Goal: Task Accomplishment & Management: Manage account settings

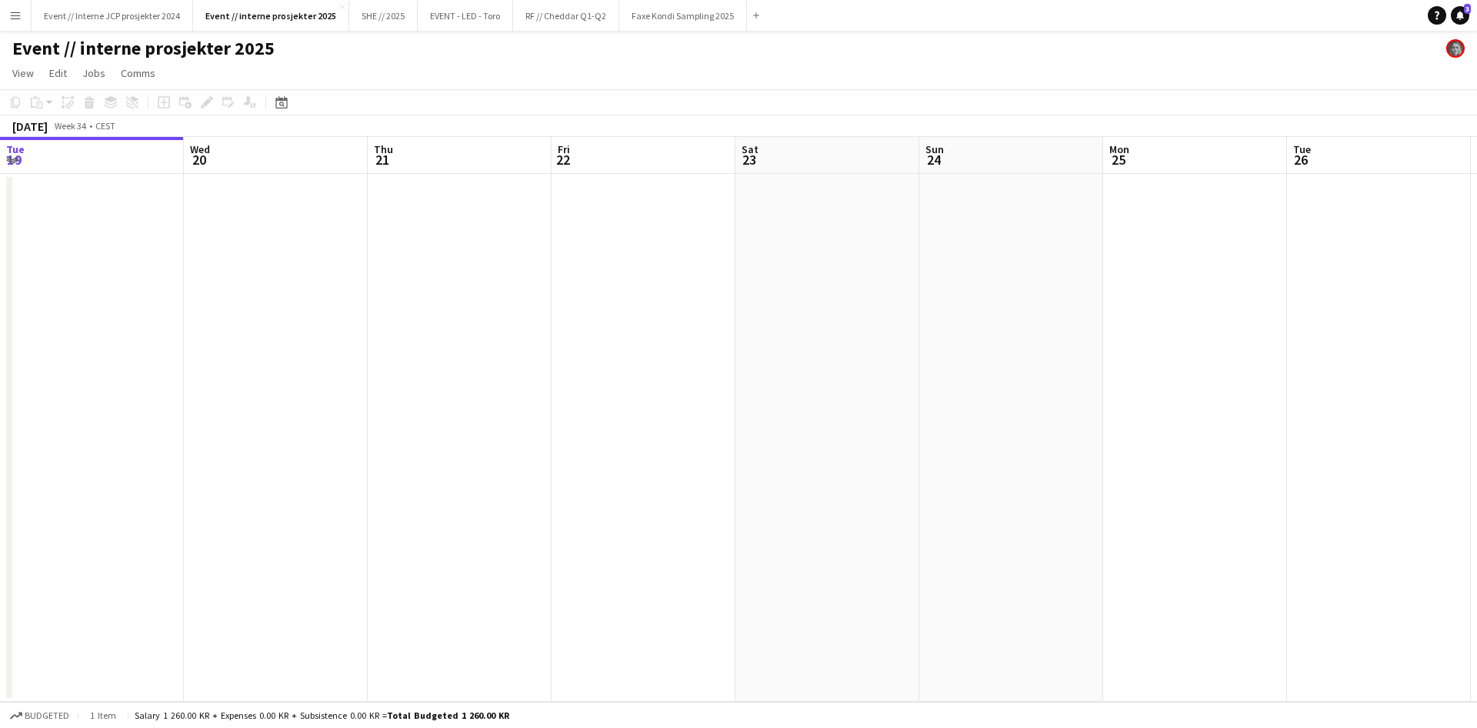
scroll to position [0, 481]
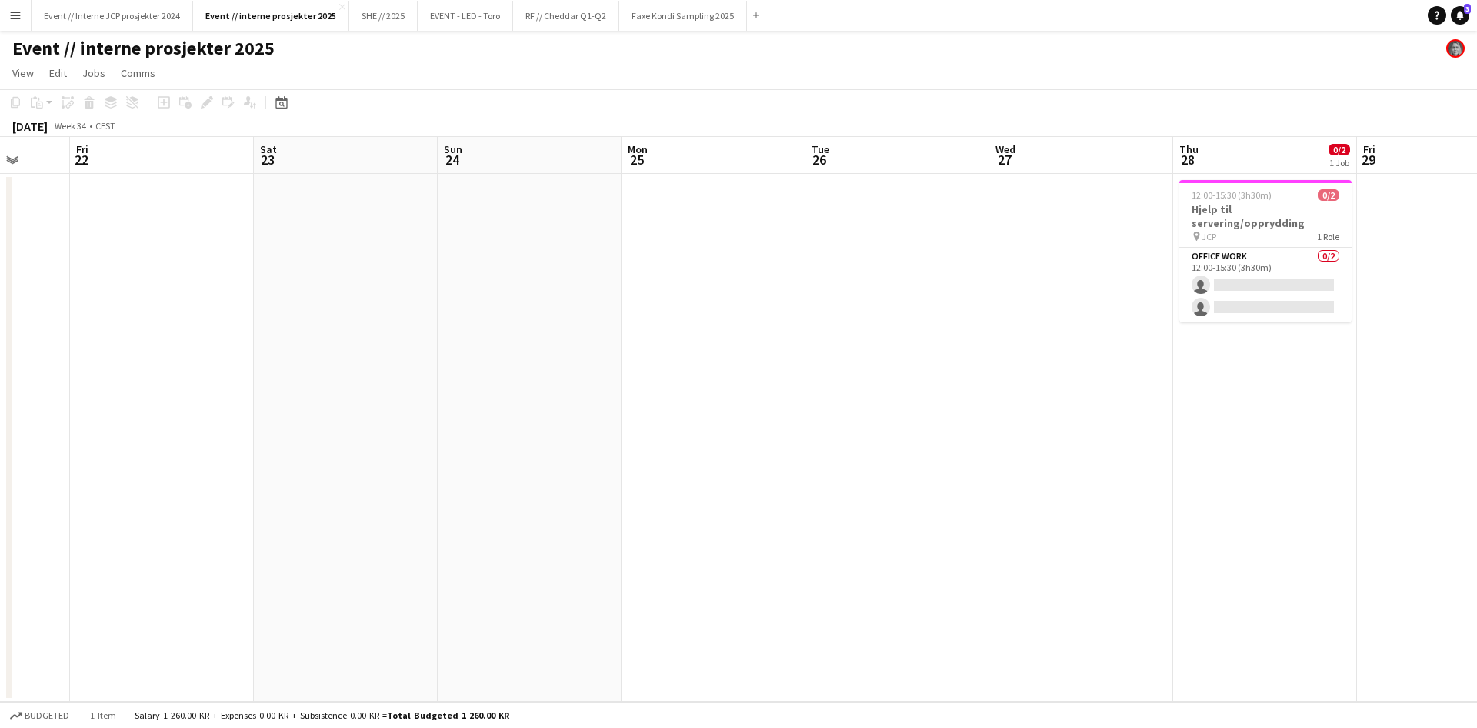
click at [800, 561] on app-date-cell at bounding box center [713, 438] width 184 height 528
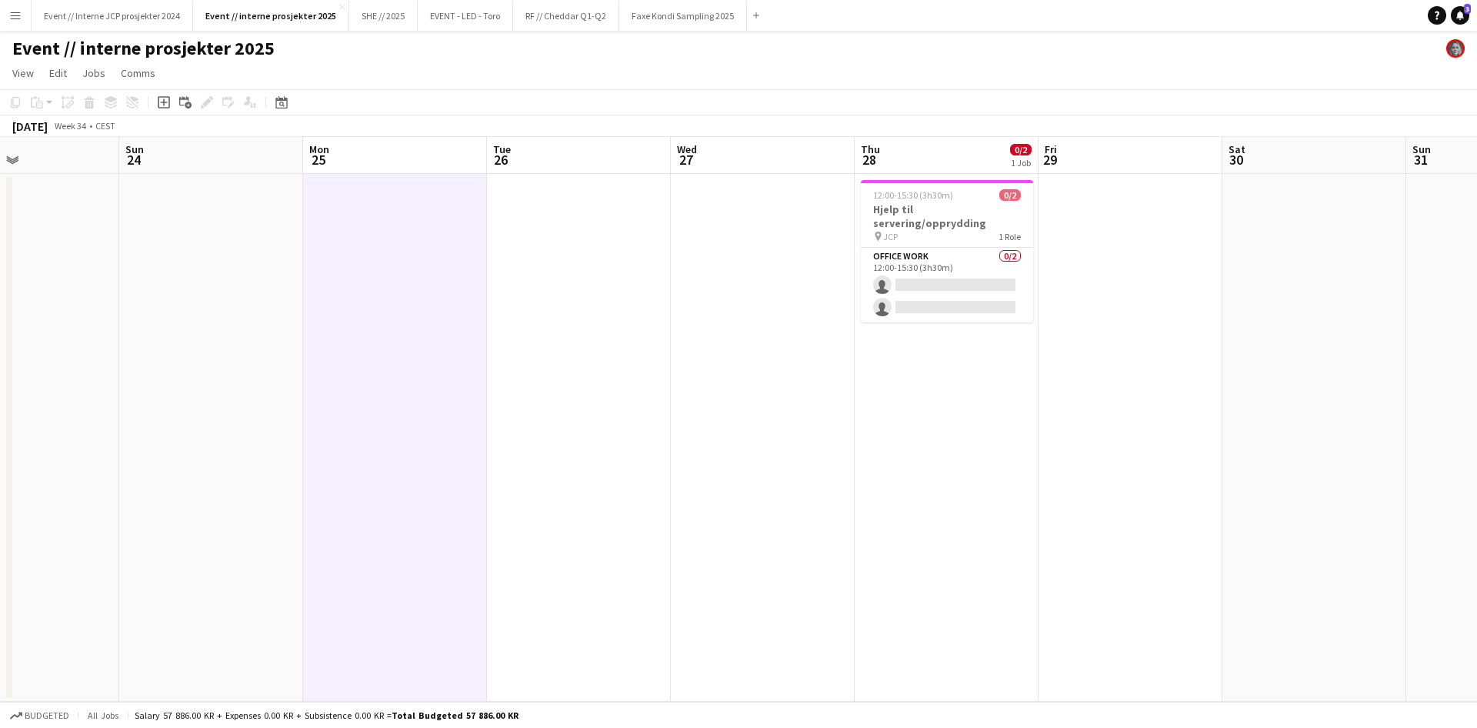
drag, startPoint x: 908, startPoint y: 529, endPoint x: 463, endPoint y: 574, distance: 446.8
click at [496, 574] on app-calendar-viewport "Tue 19 Wed 20 Thu 21 Fri 22 Sat 23 Sun 24 Mon 25 Tue 26 Wed 27 Thu 28 0/2 1 Job…" at bounding box center [738, 419] width 1477 height 565
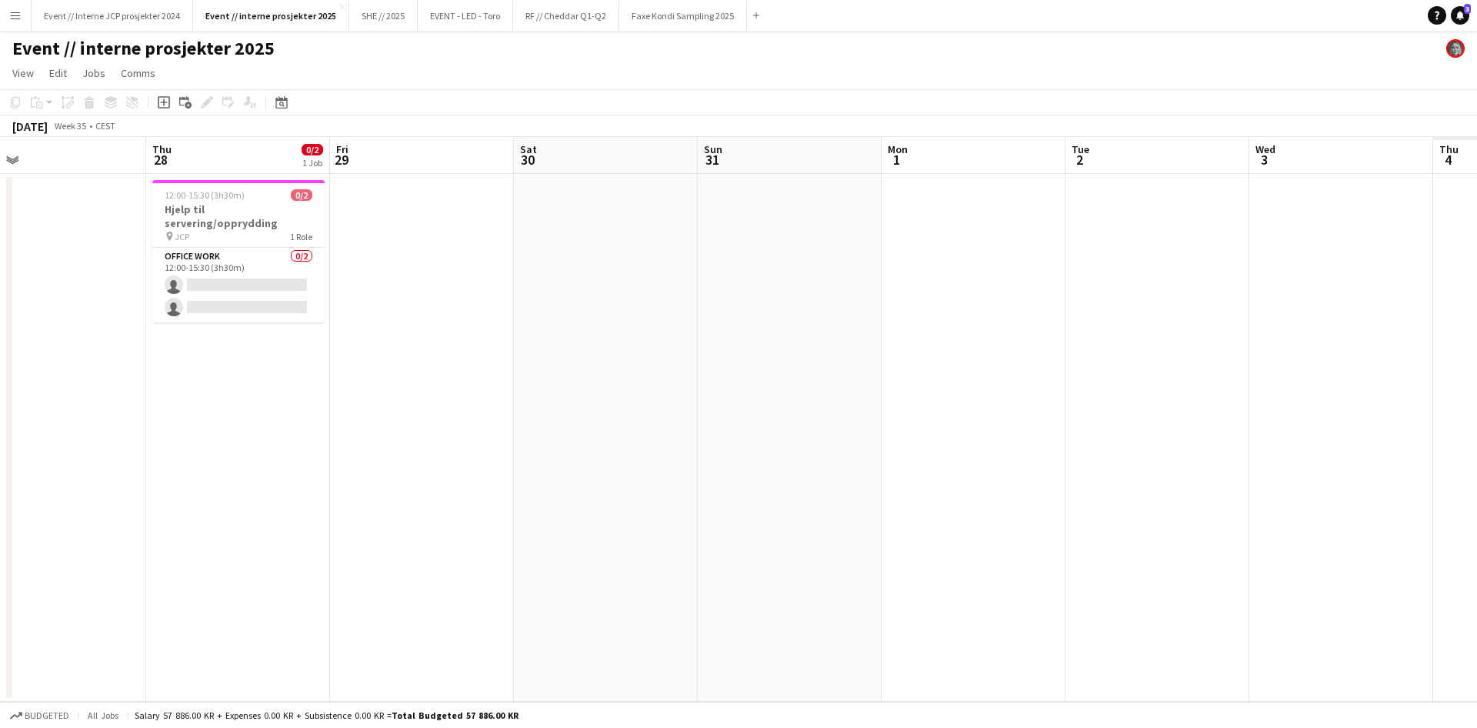
drag, startPoint x: 874, startPoint y: 554, endPoint x: 459, endPoint y: 585, distance: 415.7
click at [385, 604] on app-calendar-viewport "Sat 23 Sun 24 Mon 25 Tue 26 Wed 27 Thu 28 0/2 1 Job Fri 29 Sat 30 Sun 31 Mon 1 …" at bounding box center [738, 419] width 1477 height 565
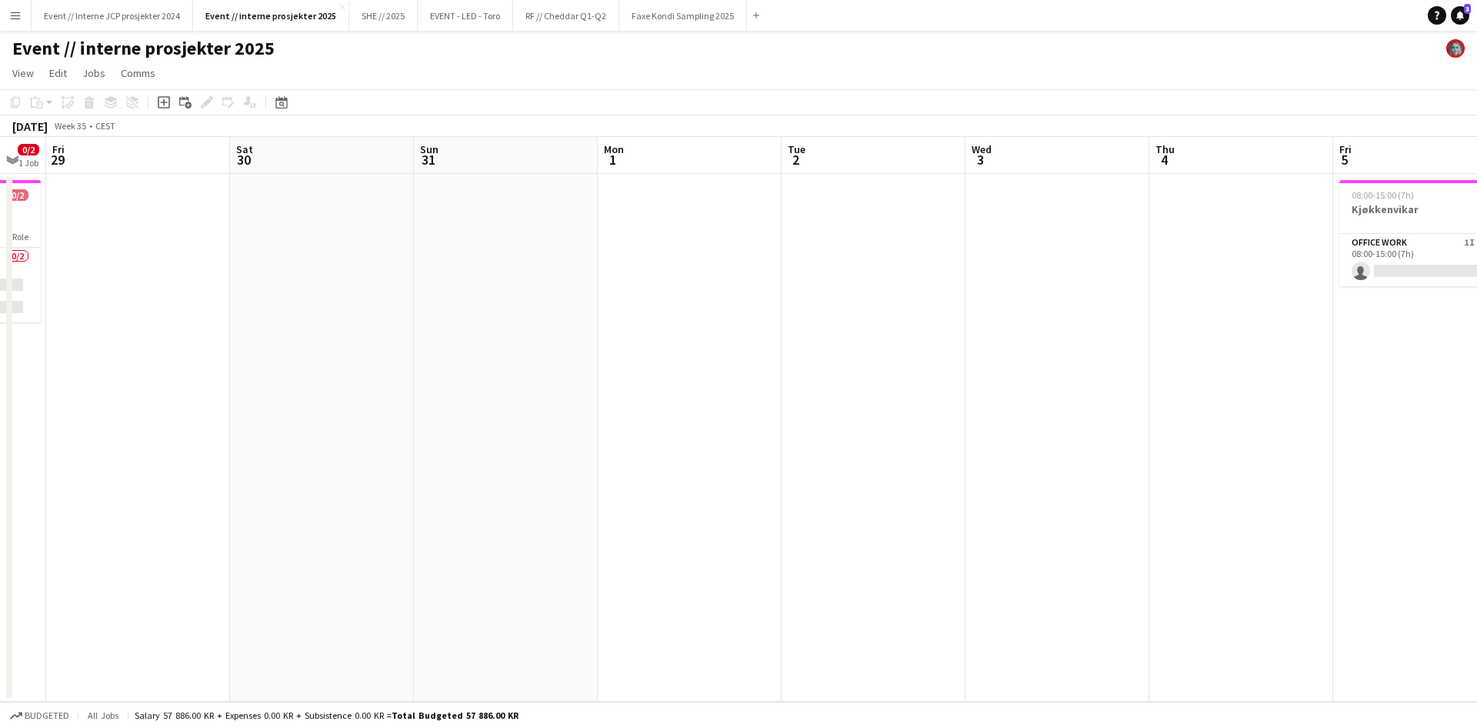
drag, startPoint x: 720, startPoint y: 573, endPoint x: 551, endPoint y: 589, distance: 169.2
click at [595, 588] on app-calendar-viewport "Mon 25 Tue 26 Wed 27 Thu 28 0/2 1 Job Fri 29 Sat 30 Sun 31 Mon 1 Tue 2 Wed 3 Th…" at bounding box center [738, 419] width 1477 height 565
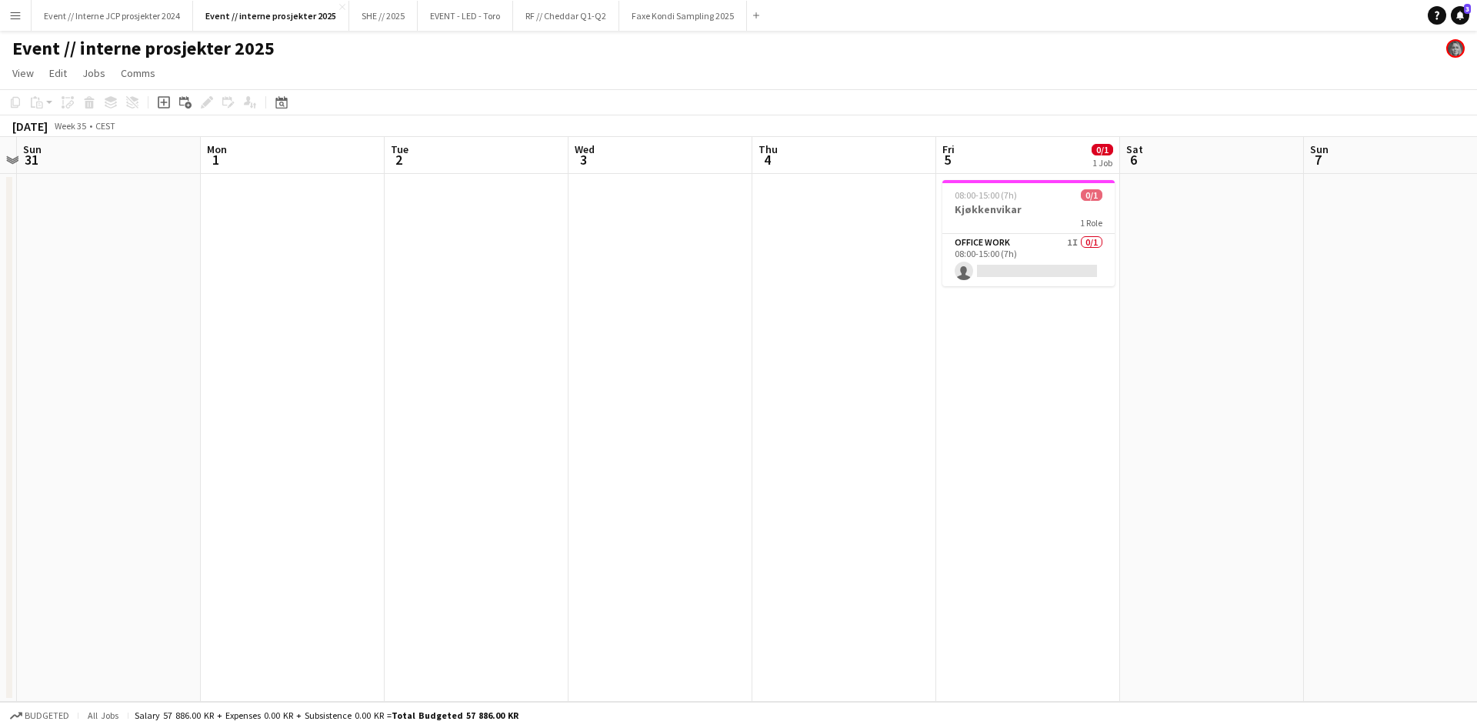
drag, startPoint x: 949, startPoint y: 535, endPoint x: 724, endPoint y: 557, distance: 225.6
click at [711, 567] on app-calendar-viewport "Wed 27 Thu 28 0/2 1 Job Fri 29 Sat 30 Sun 31 Mon 1 Tue 2 Wed 3 Thu 4 Fri 5 0/1 …" at bounding box center [738, 419] width 1477 height 565
drag, startPoint x: 634, startPoint y: 526, endPoint x: 874, endPoint y: 533, distance: 240.1
click at [752, 526] on app-calendar-viewport "Wed 27 Thu 28 0/2 1 Job Fri 29 Sat 30 Sun 31 Mon 1 Tue 2 Wed 3 Thu 4 Fri 5 0/1 …" at bounding box center [738, 419] width 1477 height 565
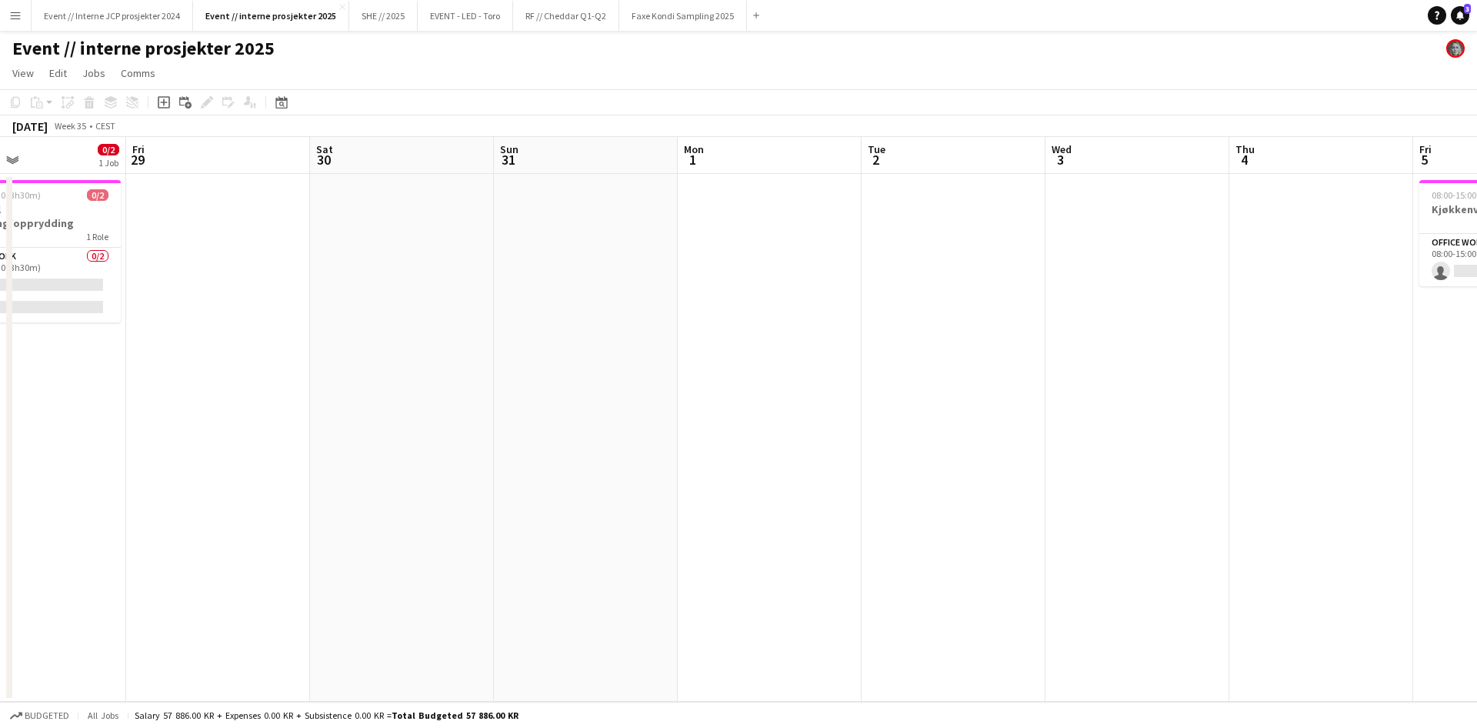
drag, startPoint x: 565, startPoint y: 537, endPoint x: 924, endPoint y: 541, distance: 360.0
click at [904, 541] on app-calendar-viewport "Tue 26 Wed 27 Thu 28 0/2 1 Job Fri 29 Sat 30 Sun 31 Mon 1 Tue 2 Wed 3 Thu 4 Fri…" at bounding box center [738, 419] width 1477 height 565
drag, startPoint x: 681, startPoint y: 570, endPoint x: 1050, endPoint y: 571, distance: 368.4
click at [1014, 568] on app-calendar-viewport "Tue 26 Wed 27 Thu 28 0/2 1 Job Fri 29 Sat 30 Sun 31 Mon 1 Tue 2 Wed 3 Thu 4 Fri…" at bounding box center [738, 419] width 1477 height 565
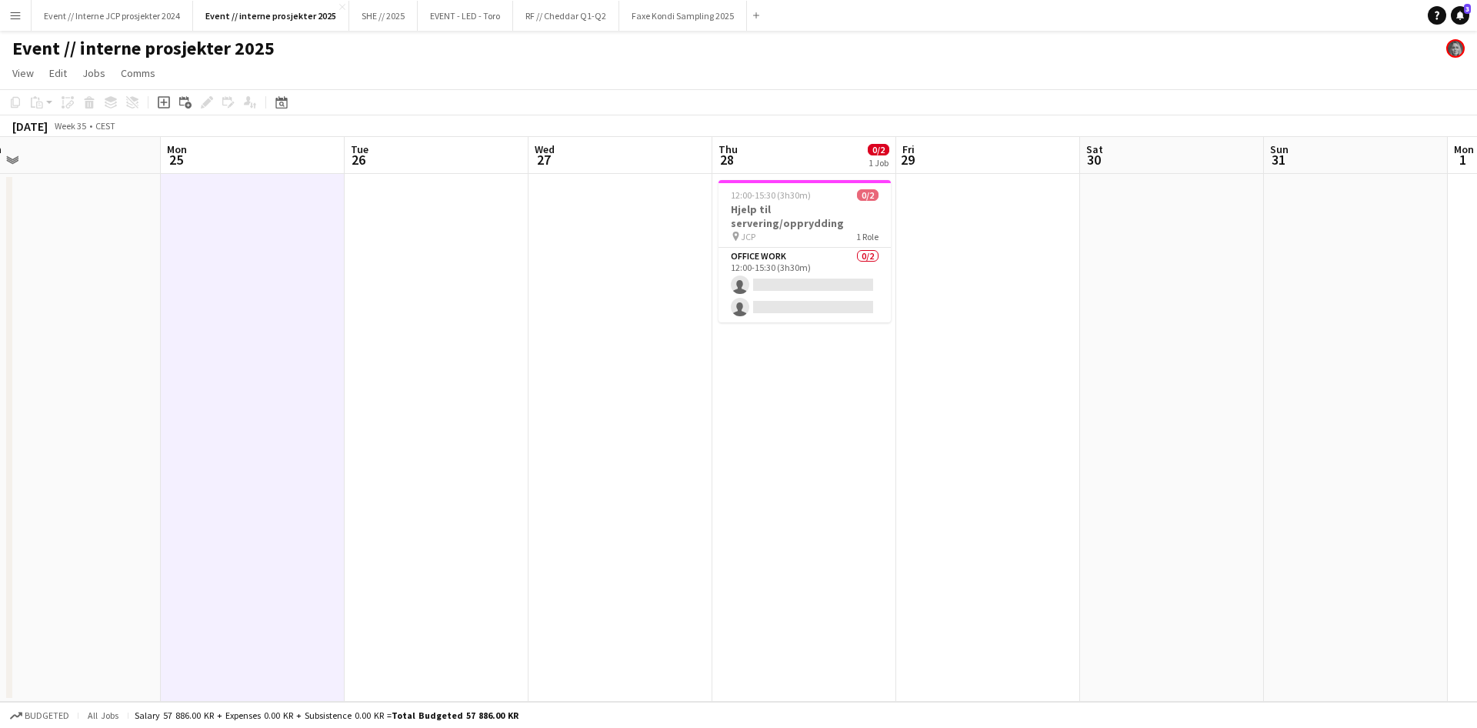
drag, startPoint x: 583, startPoint y: 579, endPoint x: 640, endPoint y: 585, distance: 57.2
click at [972, 576] on app-calendar-viewport "Fri 22 Sat 23 Sun 24 Mon 25 Tue 26 Wed 27 Thu 28 0/2 1 Job Fri 29 Sat 30 Sun 31…" at bounding box center [738, 419] width 1477 height 565
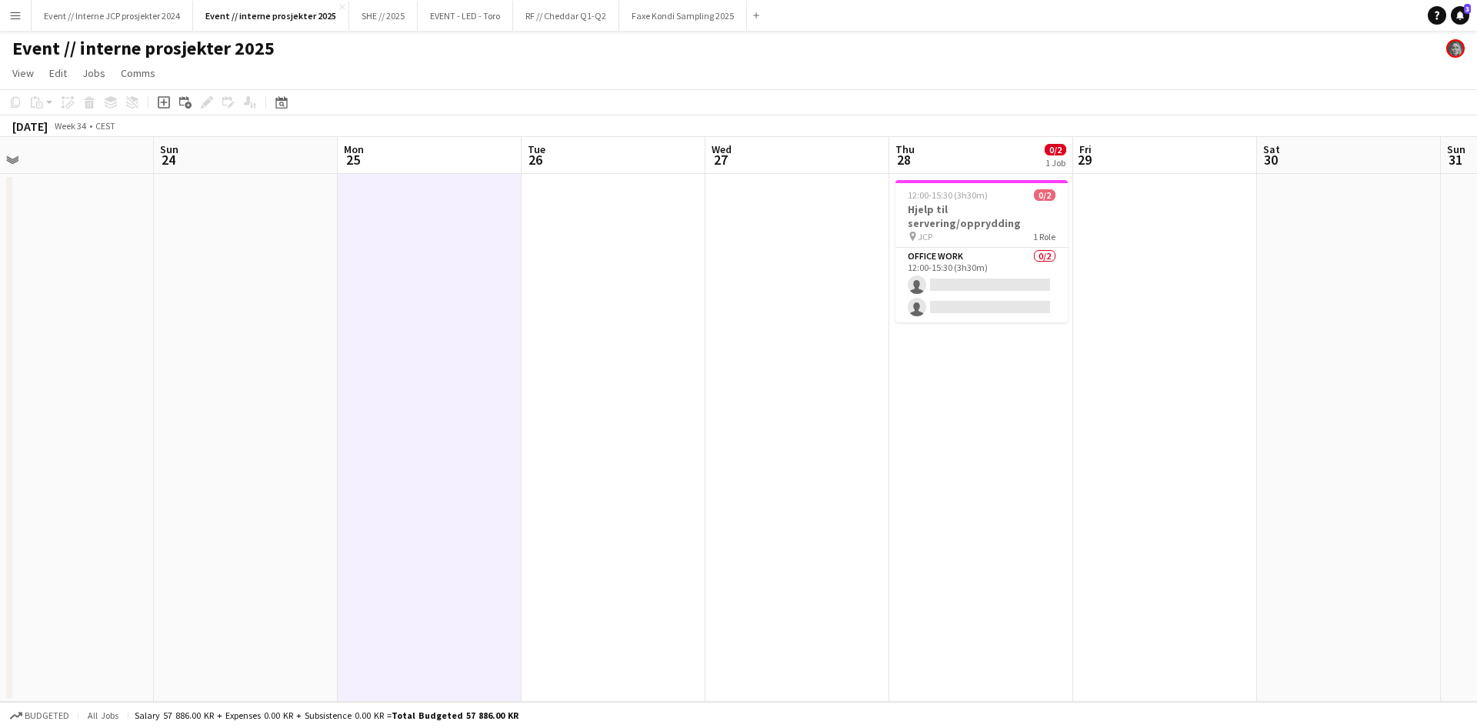
drag, startPoint x: 660, startPoint y: 585, endPoint x: 1012, endPoint y: 586, distance: 352.2
click at [958, 585] on app-calendar-viewport "Thu 21 Fri 22 Sat 23 Sun 24 Mon 25 Tue 26 Wed 27 Thu 28 0/2 1 Job Fri 29 Sat 30…" at bounding box center [738, 419] width 1477 height 565
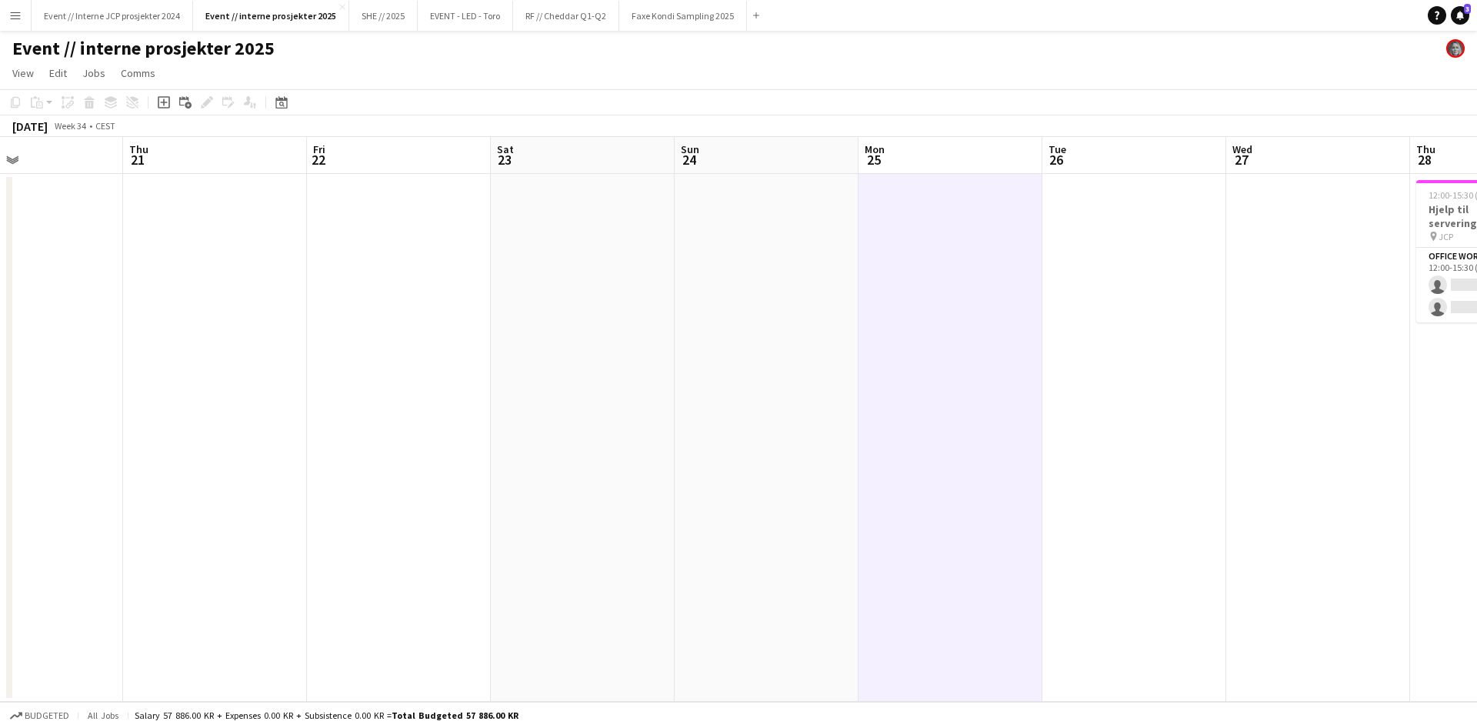
scroll to position [0, 418]
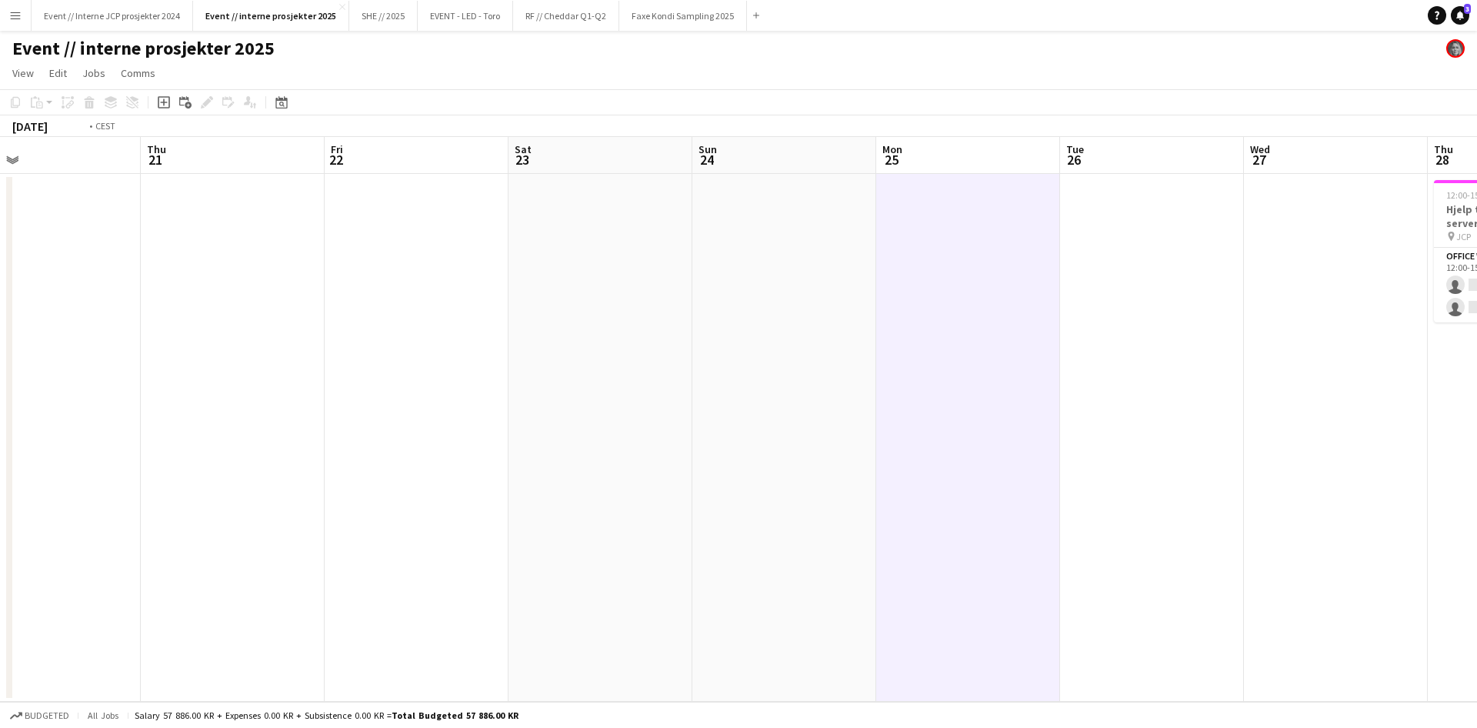
drag, startPoint x: 574, startPoint y: 582, endPoint x: 1026, endPoint y: 591, distance: 452.3
click at [1029, 591] on app-calendar-viewport "Mon 18 1/1 1 Job Tue 19 Wed 20 Thu 21 Fri 22 Sat 23 Sun 24 Mon 25 Tue 26 Wed 27…" at bounding box center [738, 419] width 1477 height 565
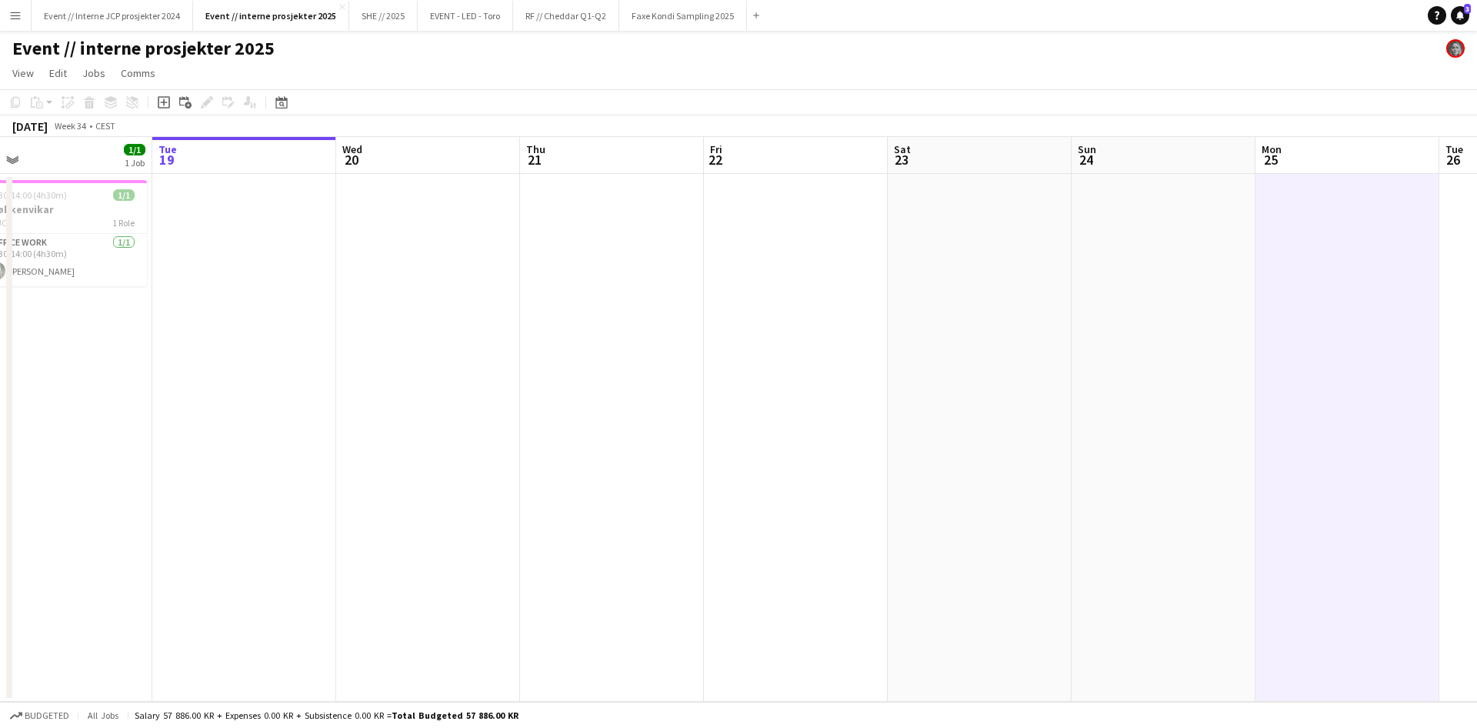
scroll to position [0, 626]
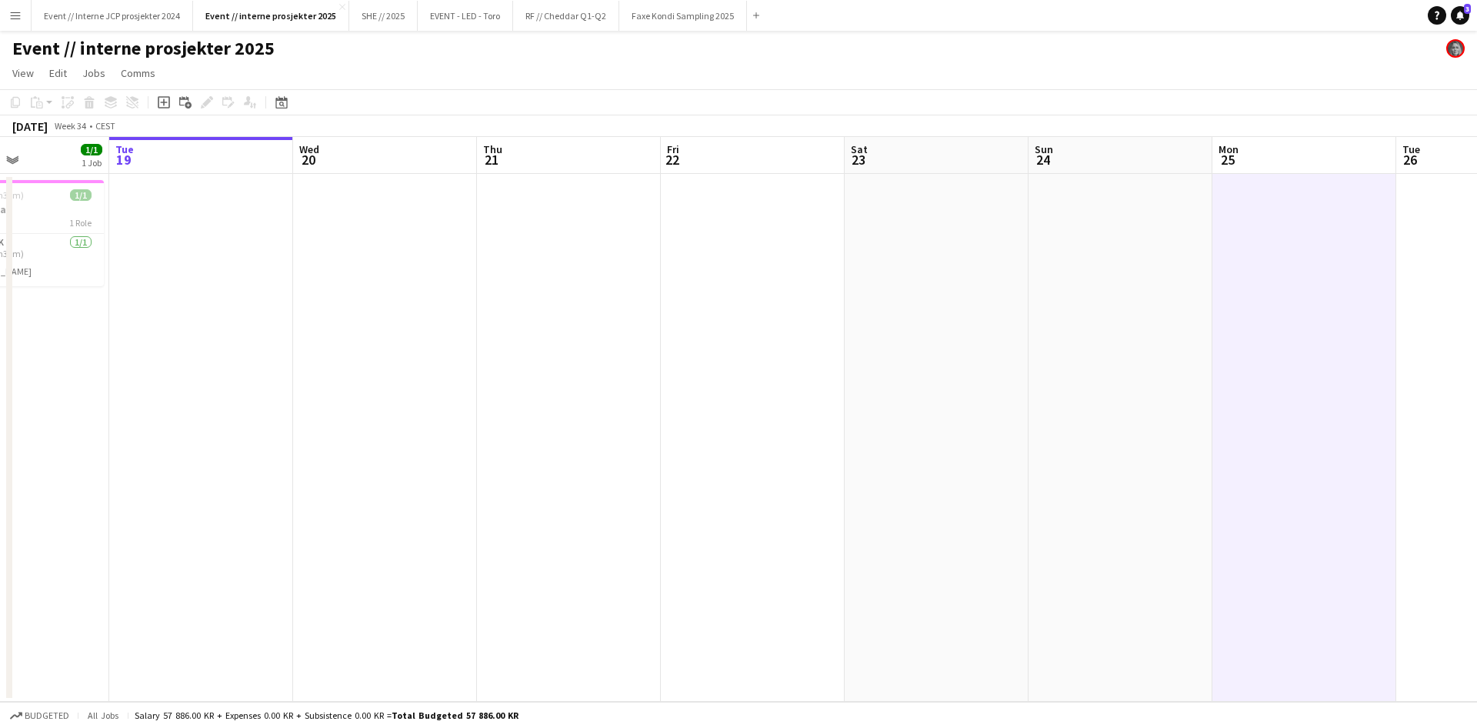
drag, startPoint x: 663, startPoint y: 440, endPoint x: 641, endPoint y: 441, distance: 22.3
click at [641, 441] on app-calendar-viewport "Fri 15 Sat 16 Sun 17 Mon 18 1/1 1 Job Tue 19 Wed 20 Thu 21 Fri 22 Sat 23 Sun 24…" at bounding box center [738, 419] width 1477 height 565
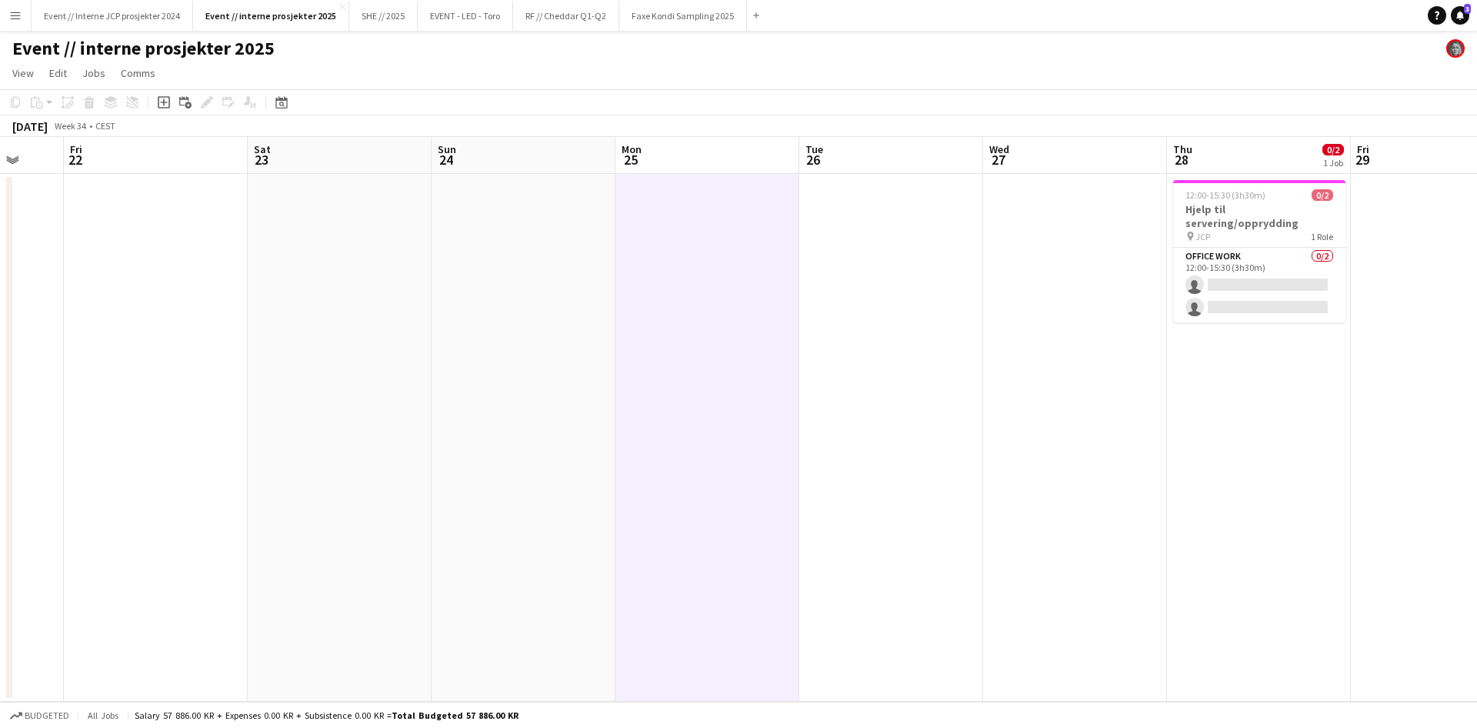
drag, startPoint x: 1114, startPoint y: 421, endPoint x: 438, endPoint y: 421, distance: 676.0
click at [438, 421] on app-calendar-viewport "Tue 19 Wed 20 Thu 21 Fri 22 Sat 23 Sun 24 Mon 25 Tue 26 Wed 27 Thu 28 0/2 1 Job…" at bounding box center [738, 419] width 1477 height 565
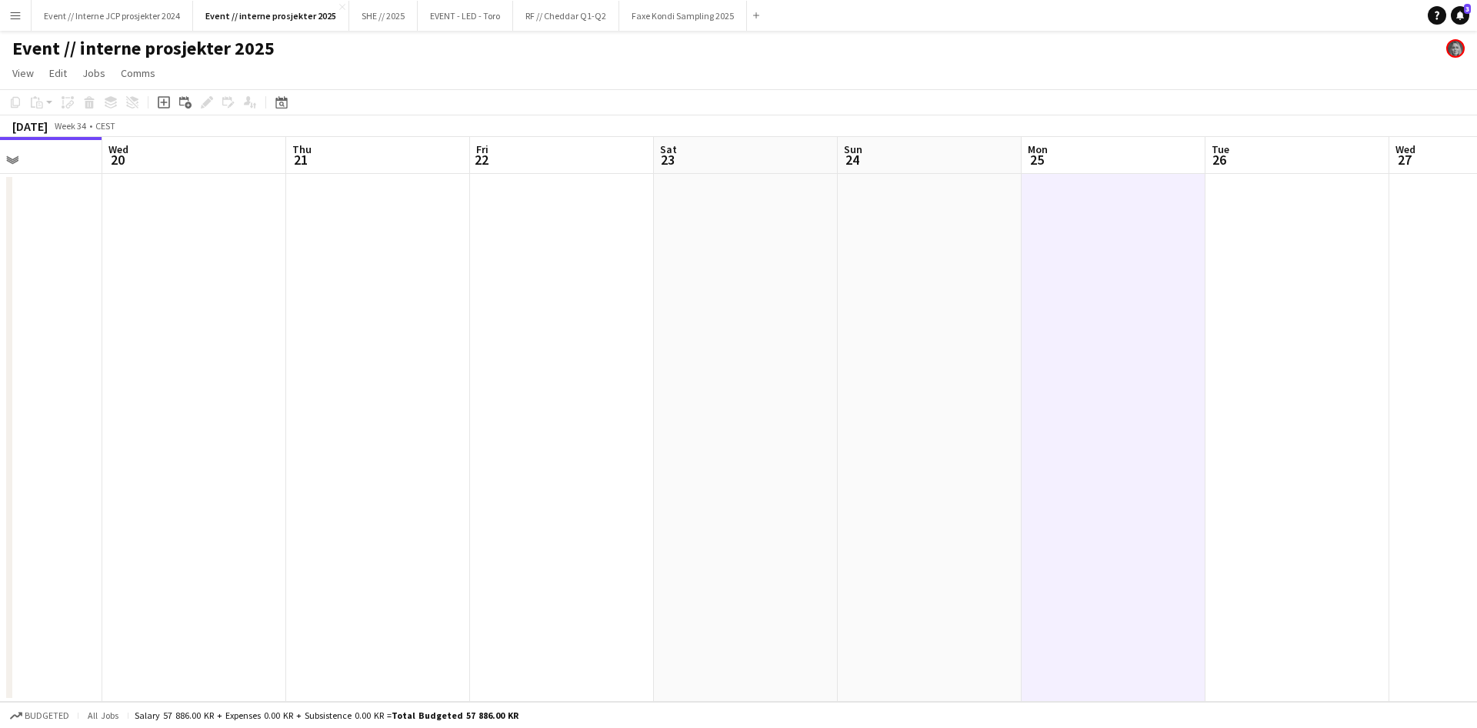
drag, startPoint x: 665, startPoint y: 410, endPoint x: 1151, endPoint y: 434, distance: 486.6
click at [1151, 434] on app-calendar-viewport "Sun 17 Mon 18 1/1 1 Job Tue 19 Wed 20 Thu 21 Fri 22 Sat 23 Sun 24 Mon 25 Tue 26…" at bounding box center [738, 419] width 1477 height 565
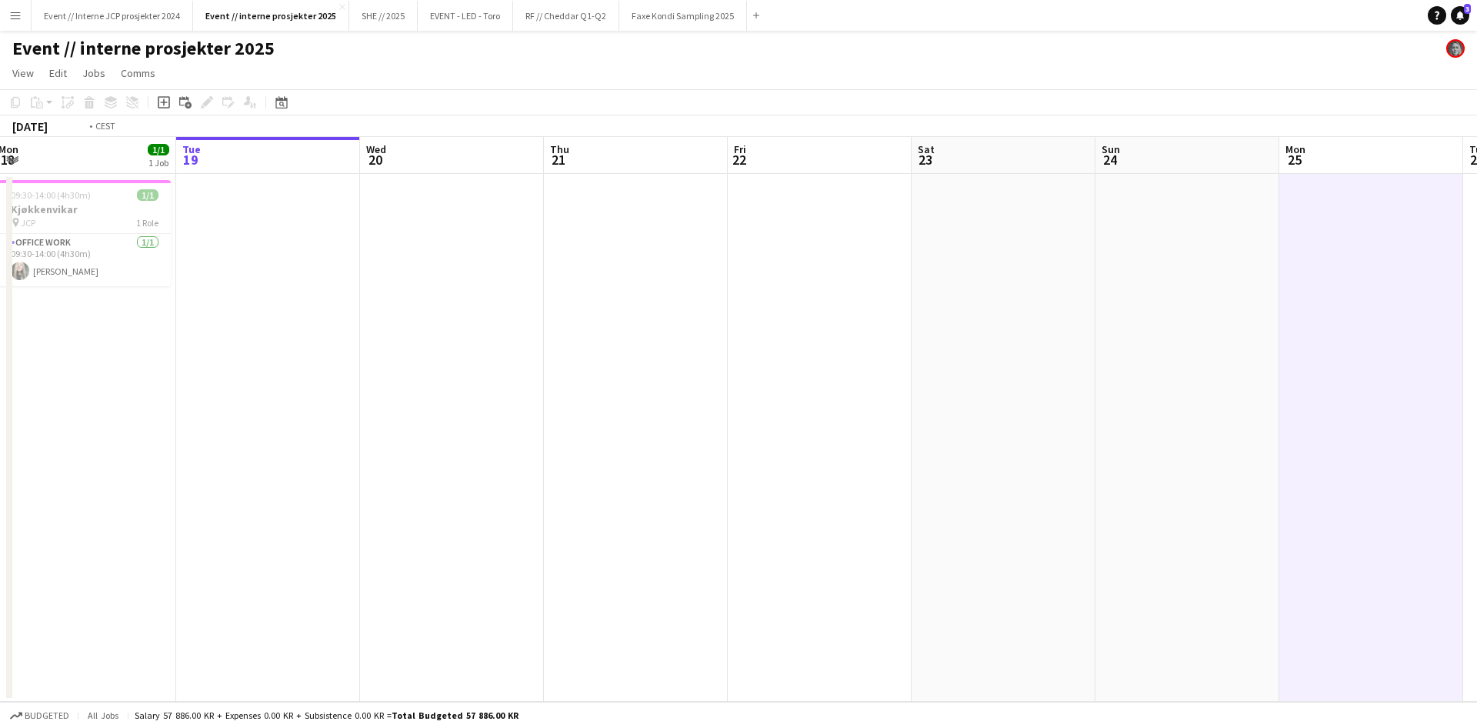
scroll to position [0, 418]
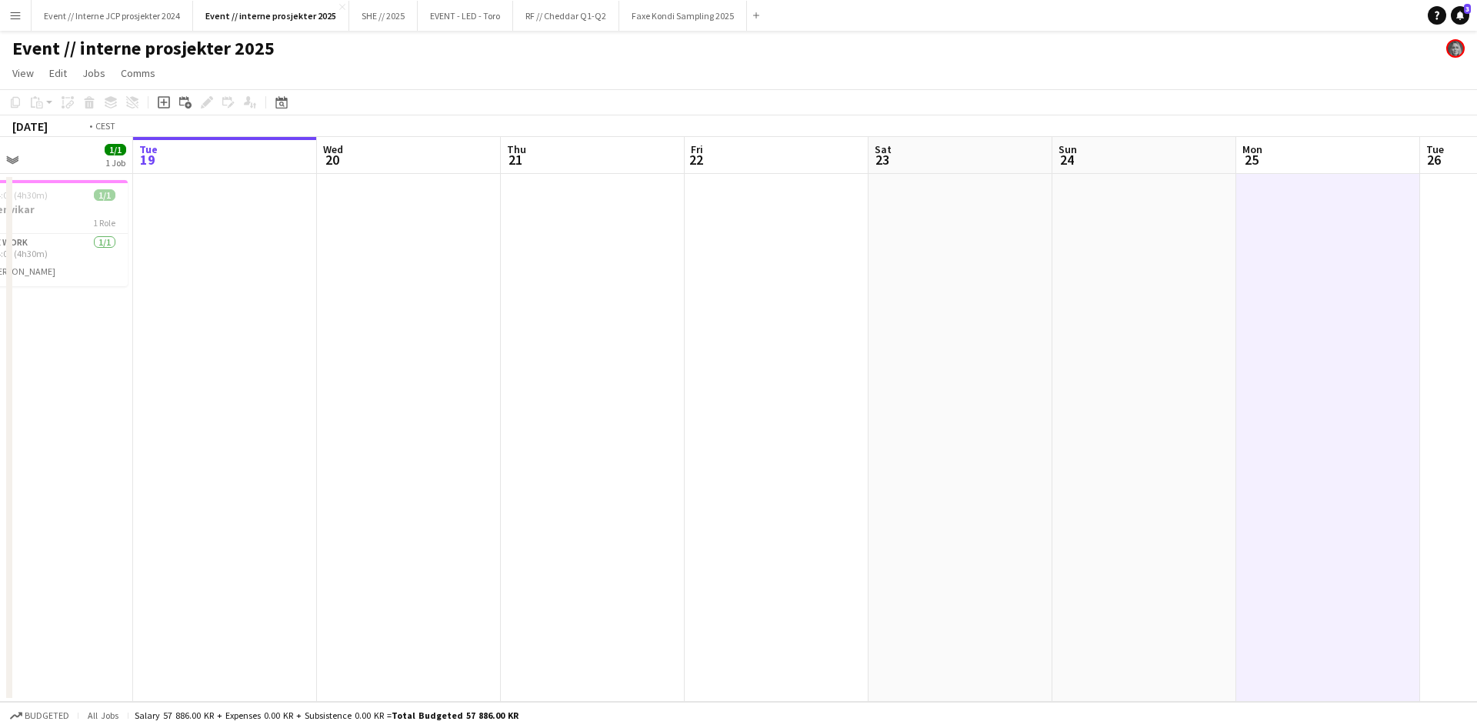
drag, startPoint x: 448, startPoint y: 432, endPoint x: 811, endPoint y: 432, distance: 363.0
click at [844, 431] on app-calendar-viewport "Sat 16 Sun 17 Mon 18 1/1 1 Job Tue 19 Wed 20 Thu 21 Fri 22 Sat 23 Sun 24 Mon 25…" at bounding box center [738, 419] width 1477 height 565
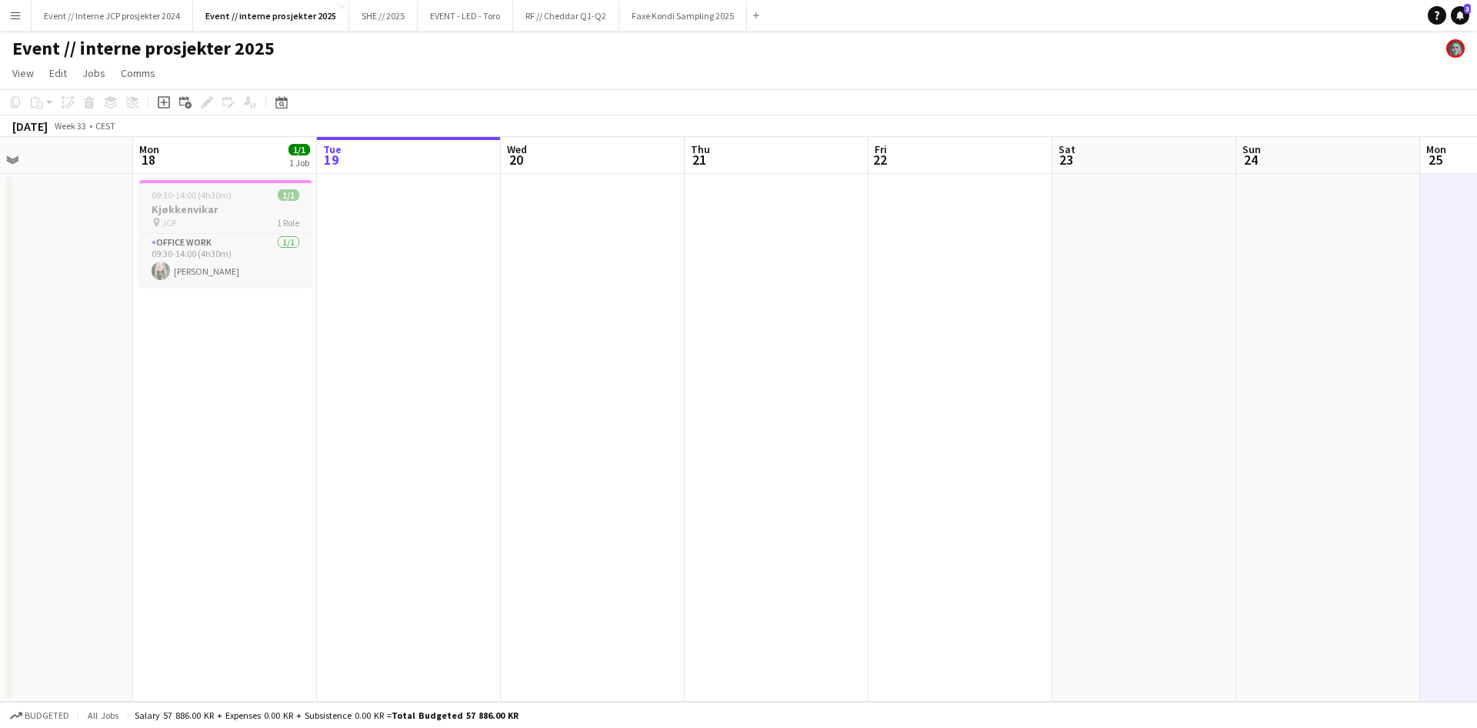
click at [216, 185] on app-job-card "09:30-14:00 (4h30m) 1/1 Kjøkkenvikar pin JCP 1 Role Office work [DATE] 09:30-14…" at bounding box center [225, 233] width 172 height 106
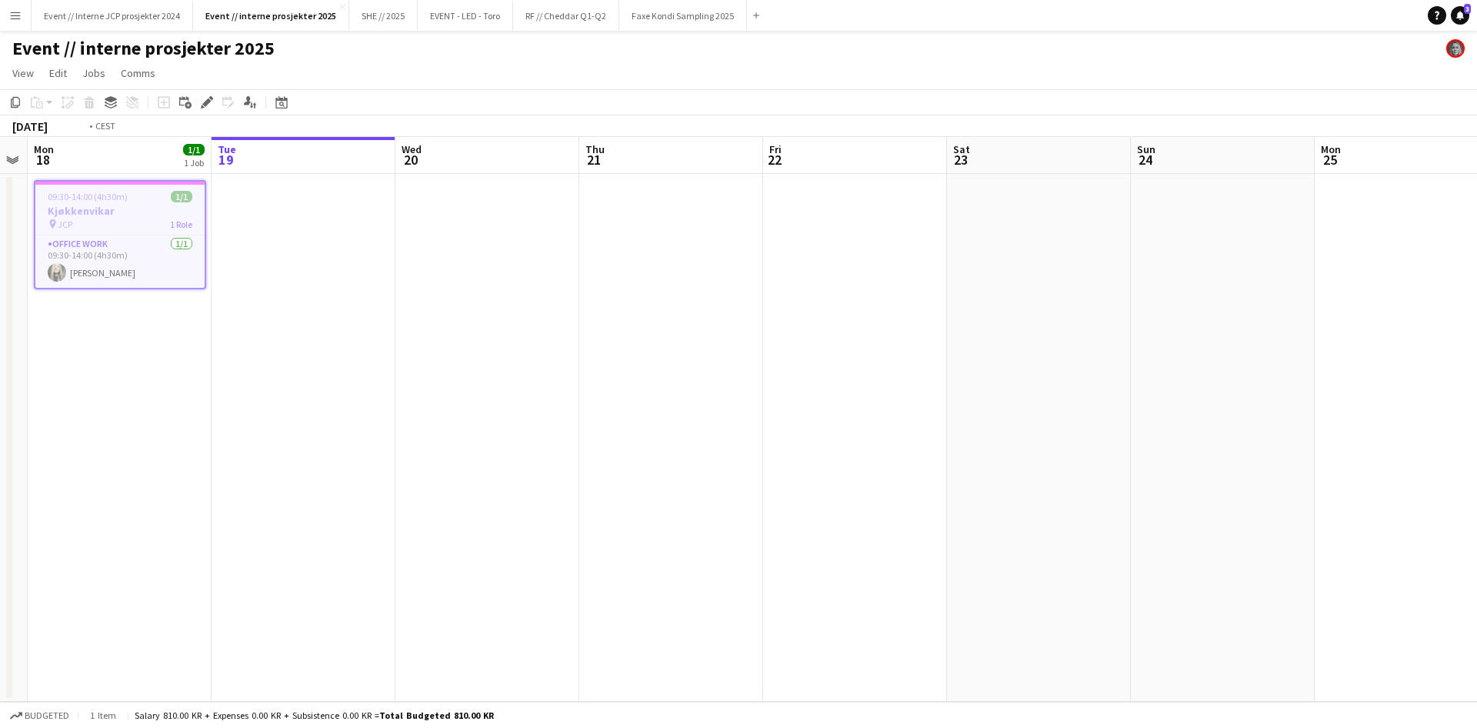
scroll to position [0, 499]
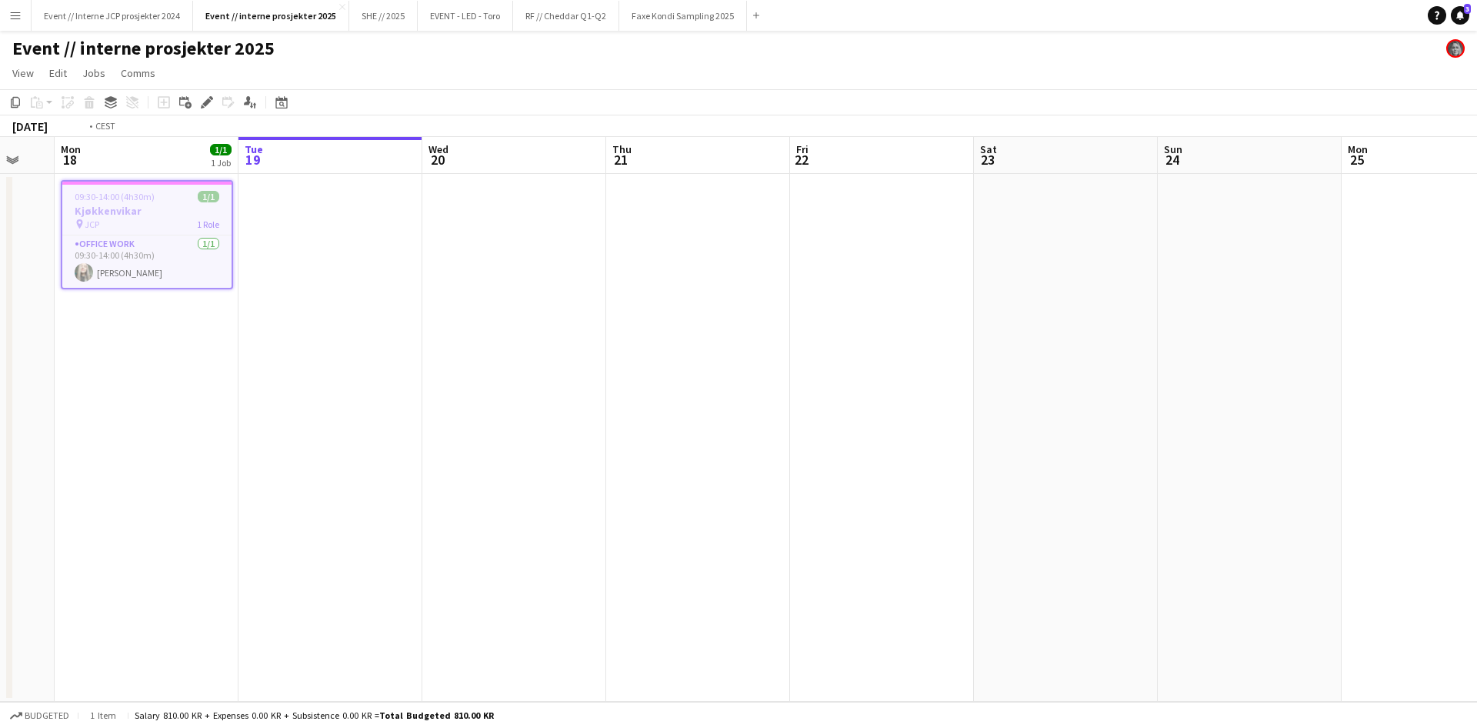
drag, startPoint x: 853, startPoint y: 401, endPoint x: 431, endPoint y: 405, distance: 422.2
click at [431, 405] on app-calendar-viewport "Fri 15 Sat 16 Sun 17 Mon 18 1/1 1 Job Tue 19 Wed 20 Thu 21 Fri 22 Sat 23 Sun 24…" at bounding box center [738, 419] width 1477 height 565
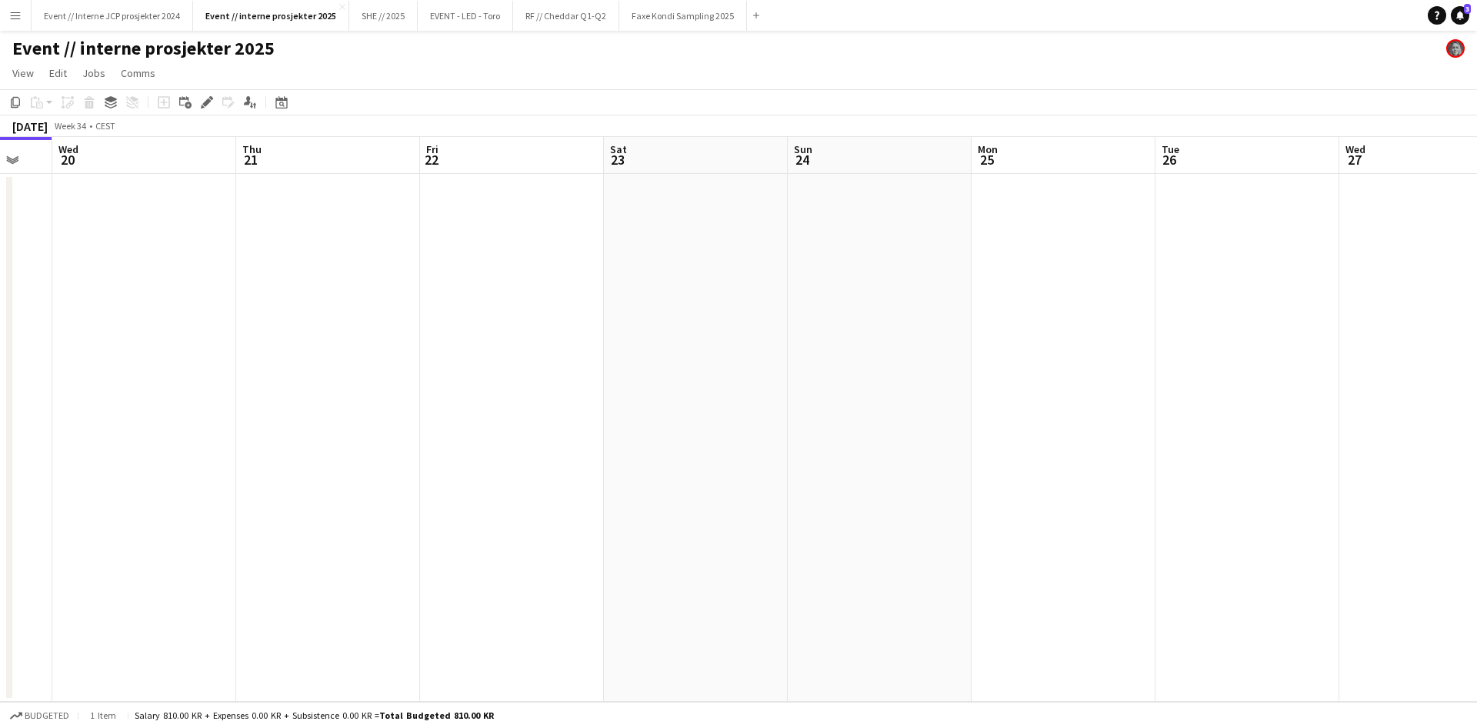
click at [1062, 229] on app-date-cell at bounding box center [1063, 438] width 184 height 528
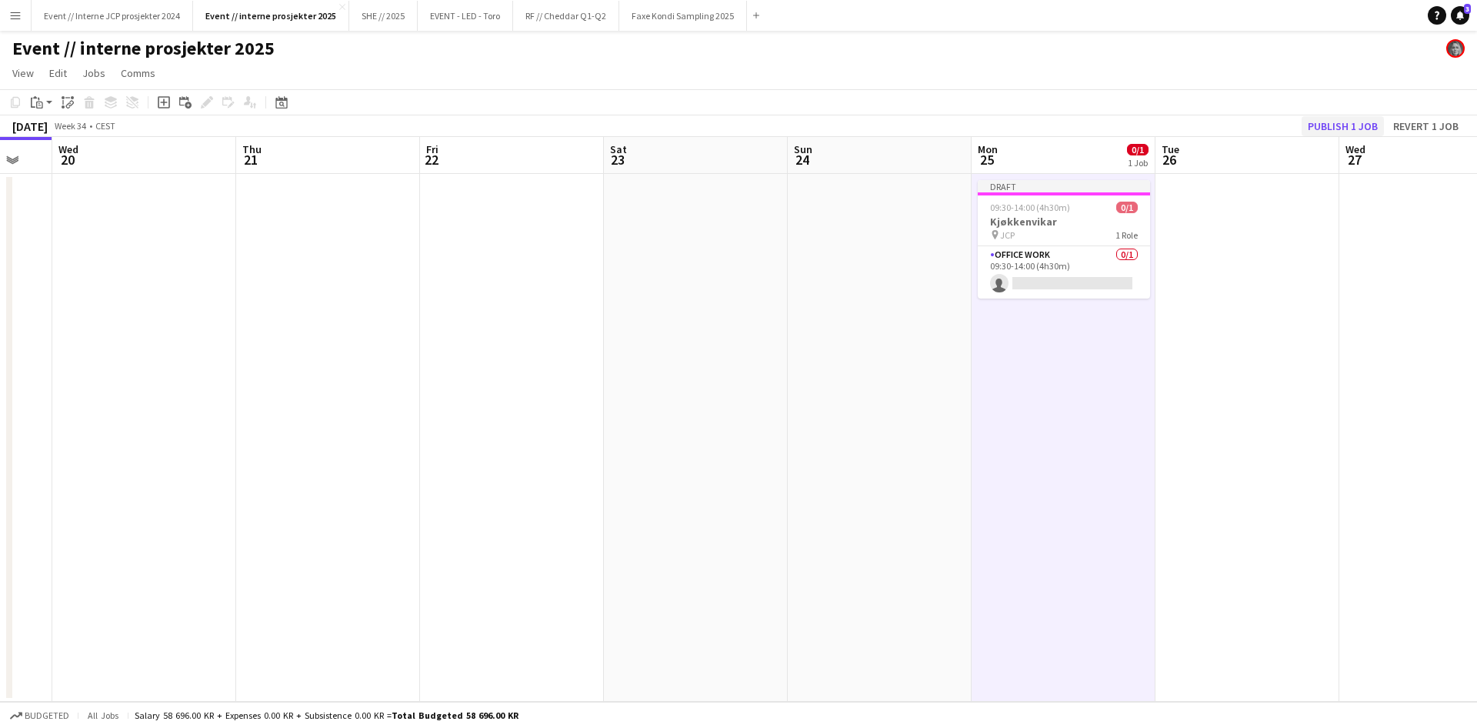
click at [1312, 126] on button "Publish 1 job" at bounding box center [1342, 126] width 82 height 20
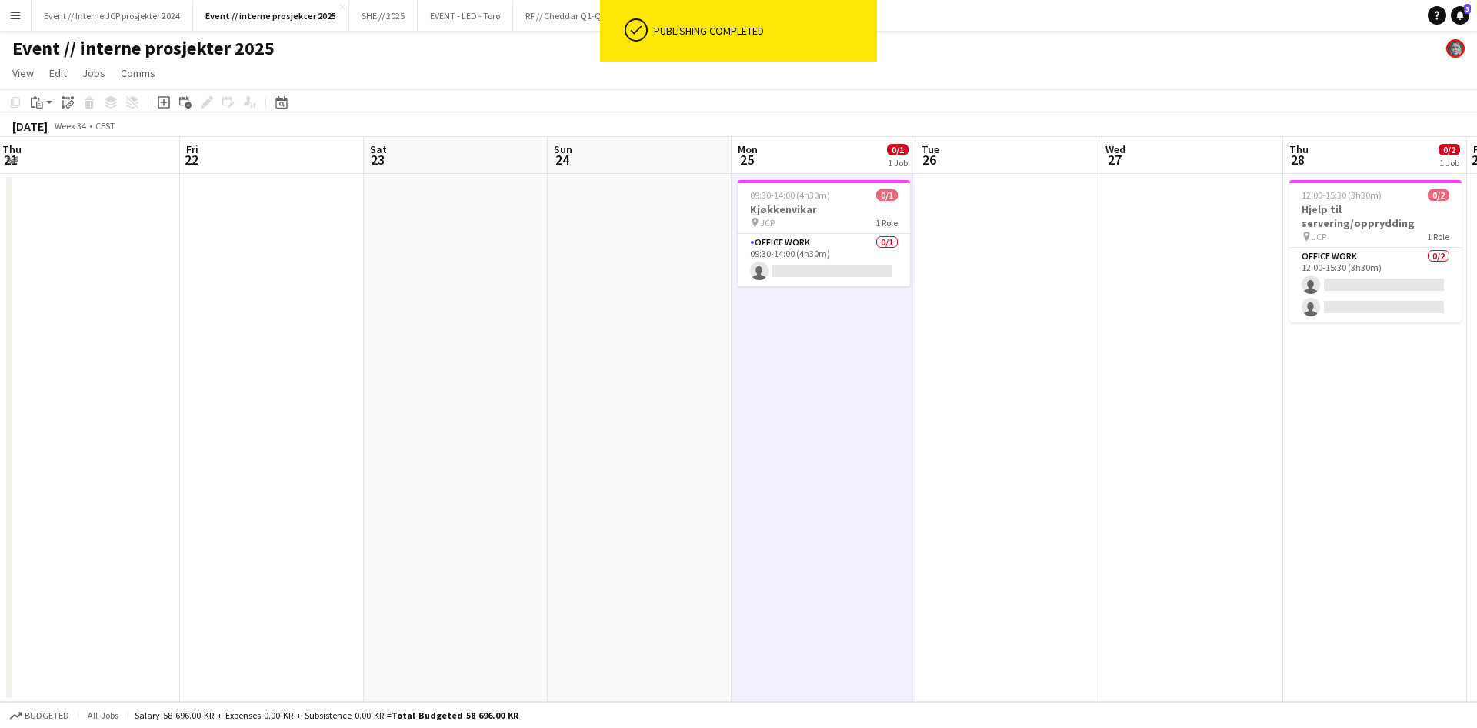
drag, startPoint x: 1207, startPoint y: 372, endPoint x: 416, endPoint y: 428, distance: 793.4
click at [416, 428] on app-calendar-viewport "Sun 17 Mon 18 1/1 1 Job Tue 19 Wed 20 Thu 21 Fri 22 Sat 23 Sun 24 Mon 25 0/1 1 …" at bounding box center [738, 419] width 1477 height 565
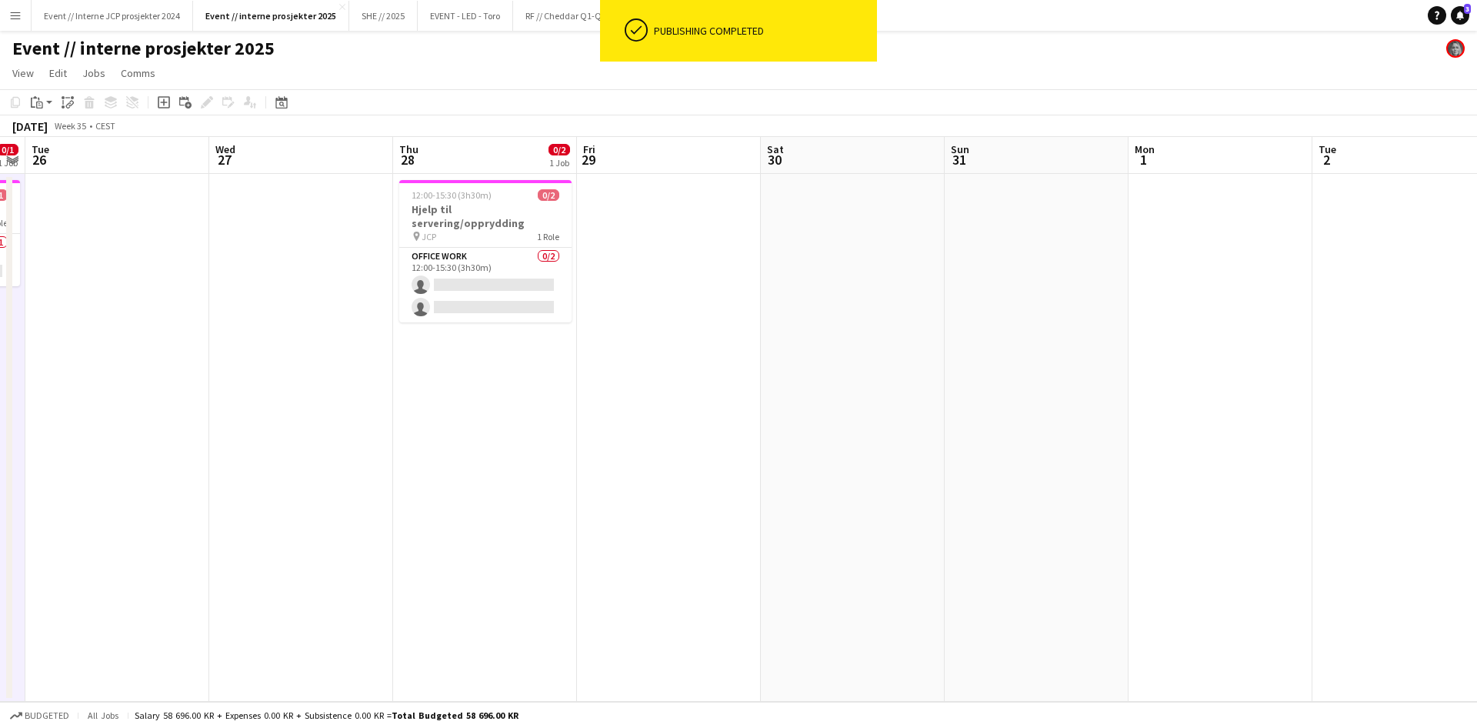
drag, startPoint x: 988, startPoint y: 423, endPoint x: 598, endPoint y: 461, distance: 391.8
click at [585, 468] on app-calendar-viewport "Sat 23 Sun 24 Mon 25 0/1 1 Job Tue 26 Wed 27 Thu 28 0/2 1 Job Fri 29 Sat 30 Sun…" at bounding box center [738, 419] width 1477 height 565
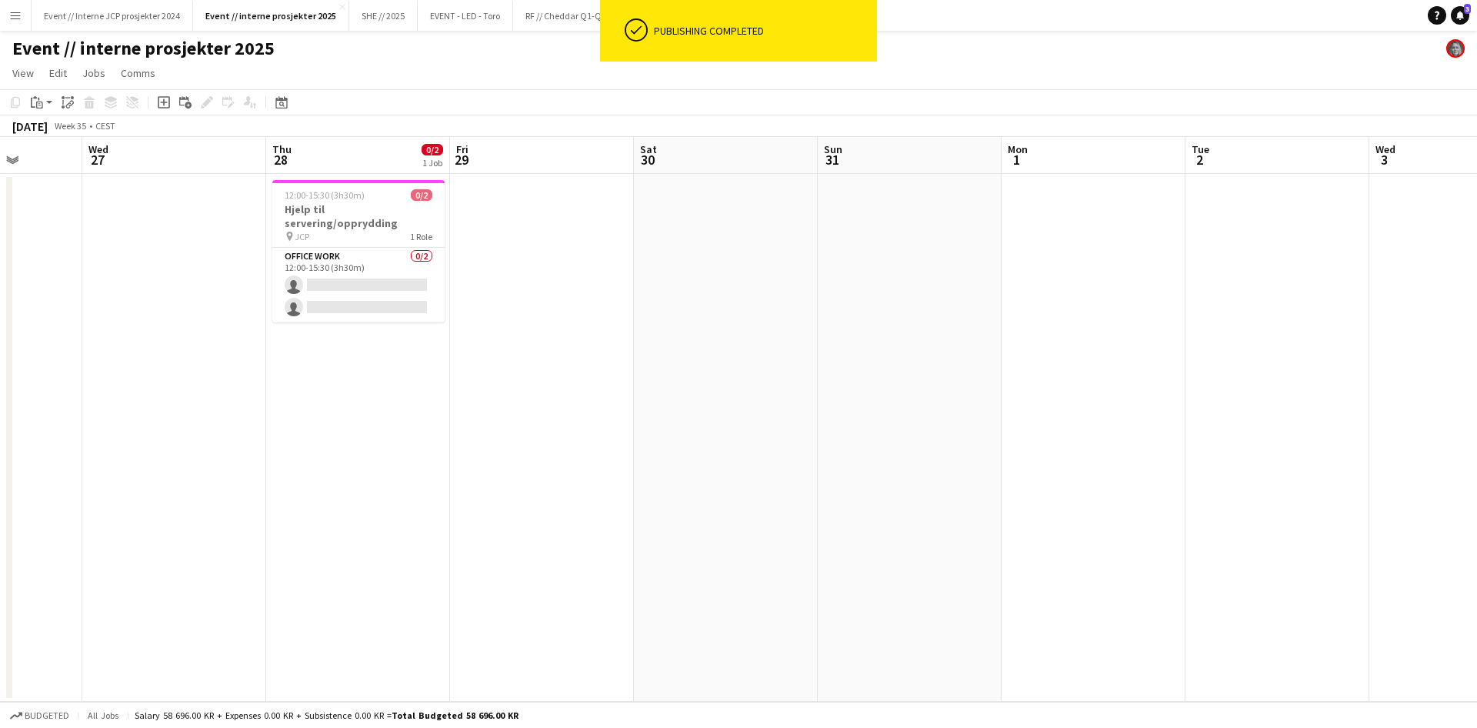
scroll to position [0, 758]
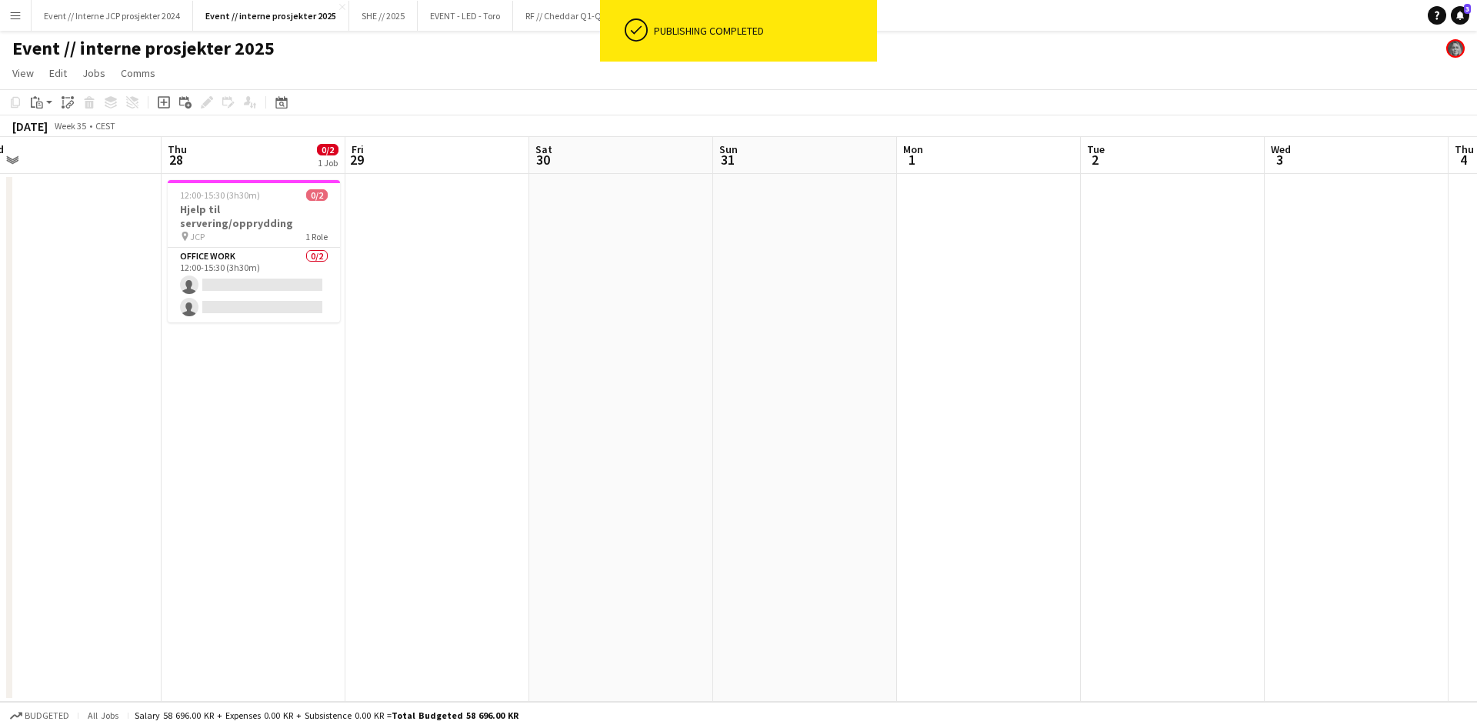
drag, startPoint x: 1031, startPoint y: 446, endPoint x: 874, endPoint y: 459, distance: 157.4
click at [874, 459] on app-calendar-viewport "Sat 23 Sun 24 Mon 25 0/1 1 Job Tue 26 Wed 27 Thu 28 0/2 1 Job Fri 29 Sat 30 Sun…" at bounding box center [738, 419] width 1477 height 565
click at [937, 225] on app-date-cell at bounding box center [989, 438] width 184 height 528
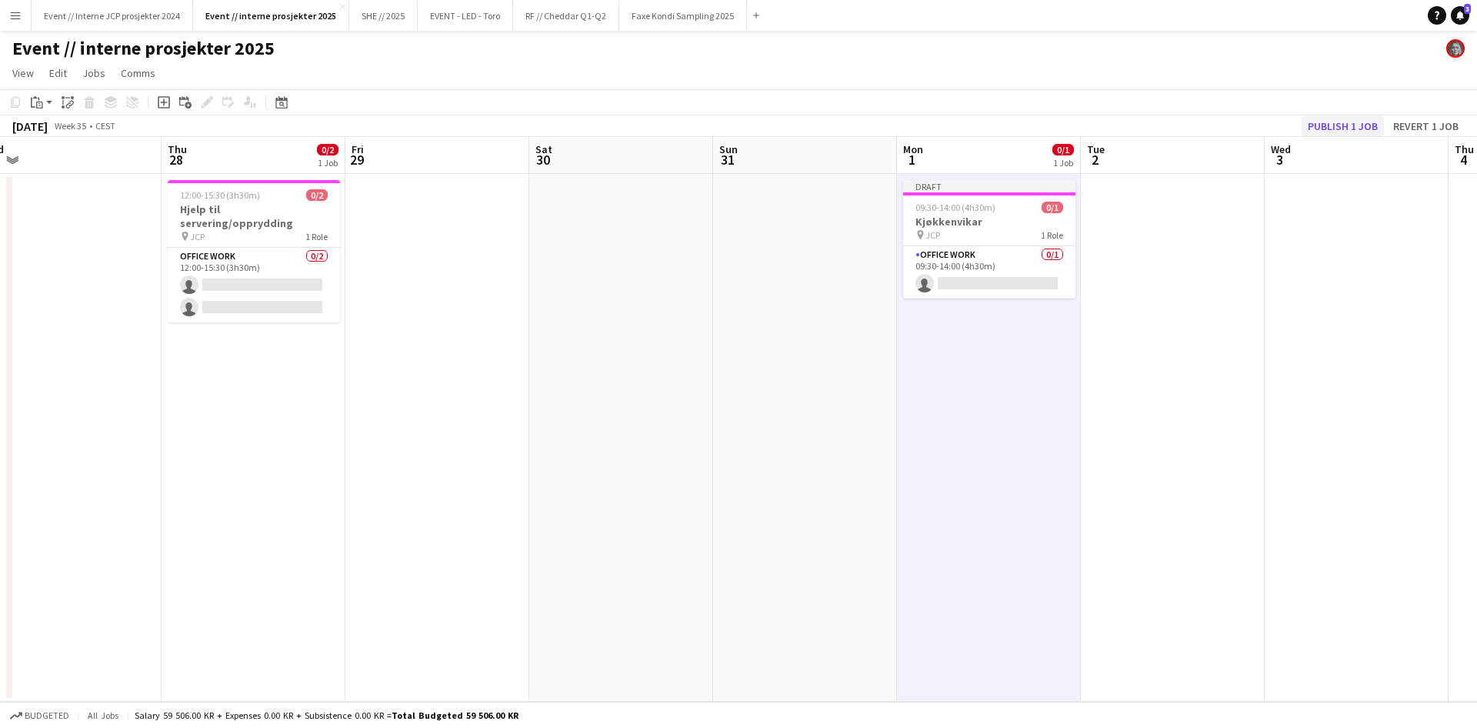
click at [1334, 128] on button "Publish 1 job" at bounding box center [1342, 126] width 82 height 20
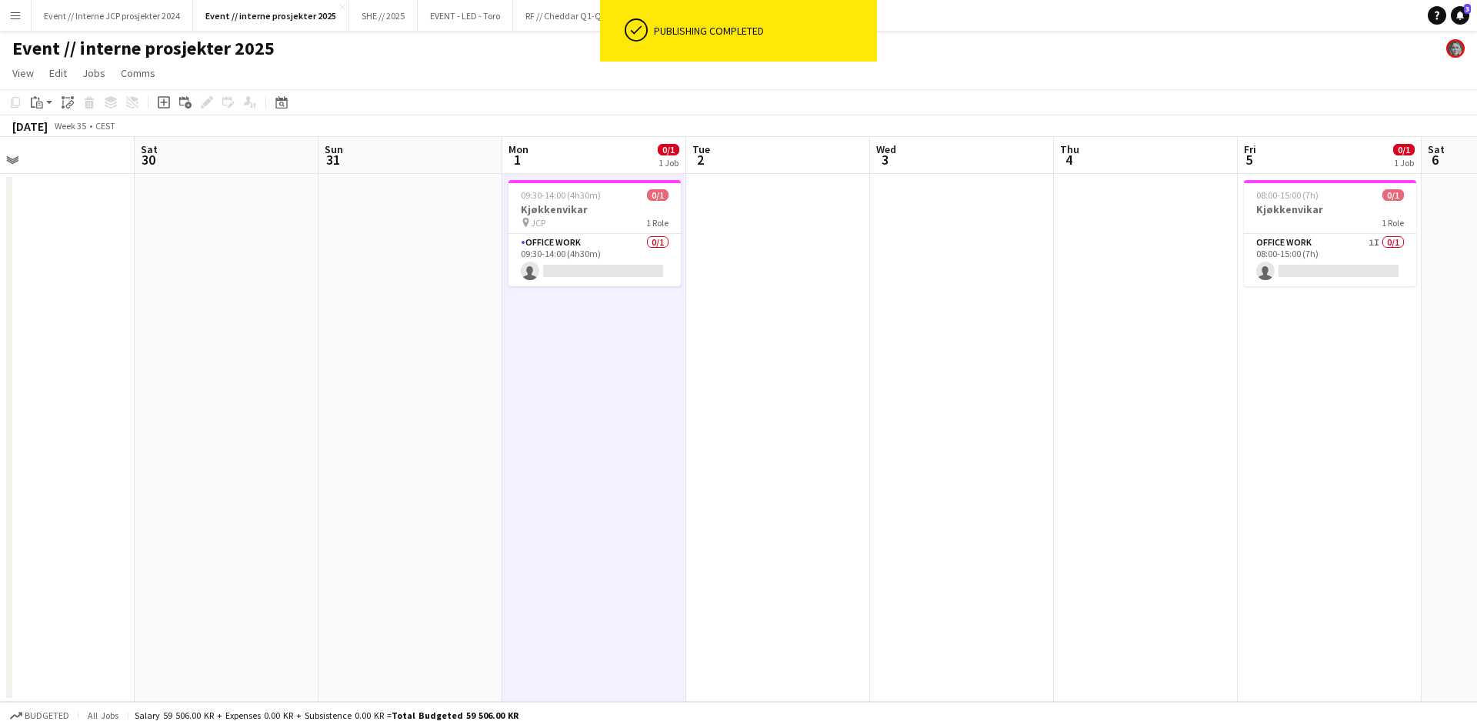
scroll to position [0, 663]
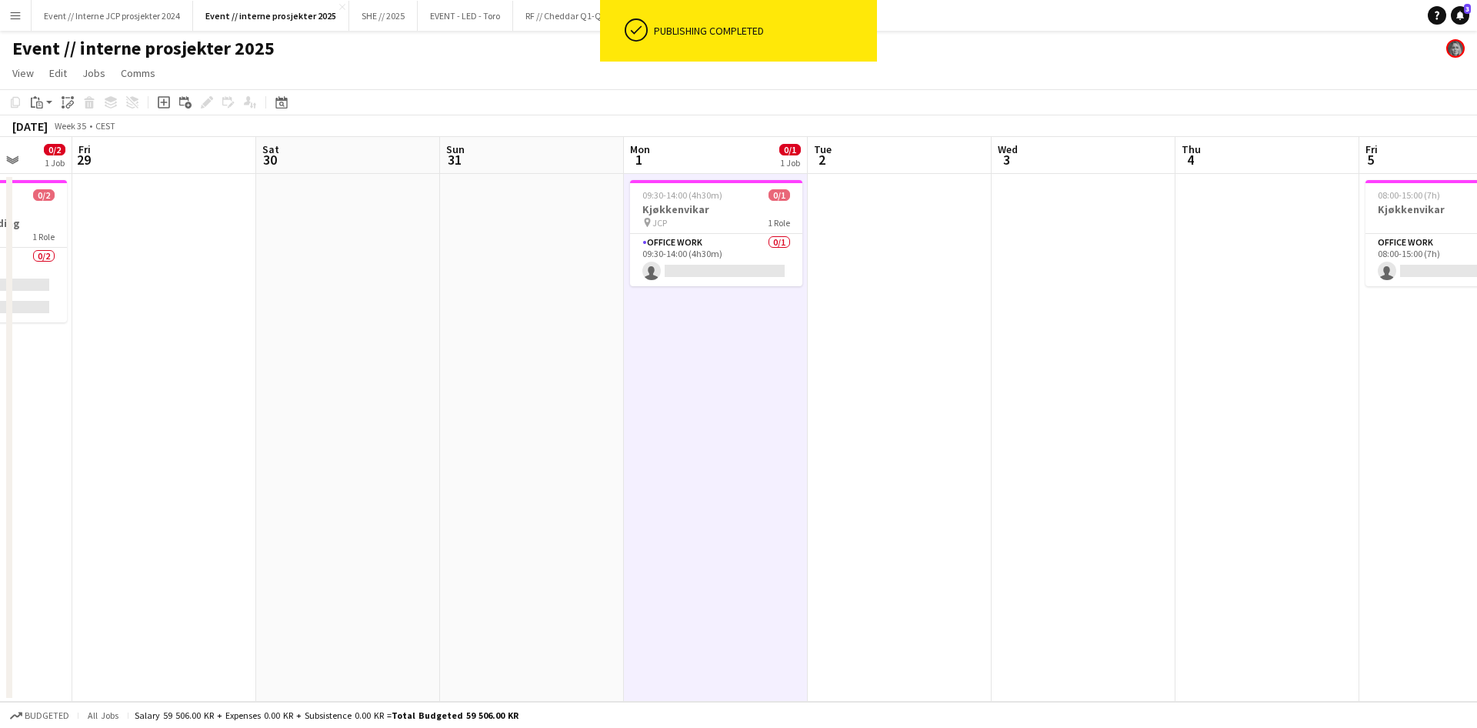
drag, startPoint x: 1305, startPoint y: 342, endPoint x: 683, endPoint y: 425, distance: 627.7
click at [683, 425] on app-calendar-viewport "Mon 25 0/1 1 Job Tue 26 Wed 27 Thu 28 0/2 1 Job Fri 29 Sat 30 Sun 31 Mon 1 0/1 …" at bounding box center [738, 419] width 1477 height 565
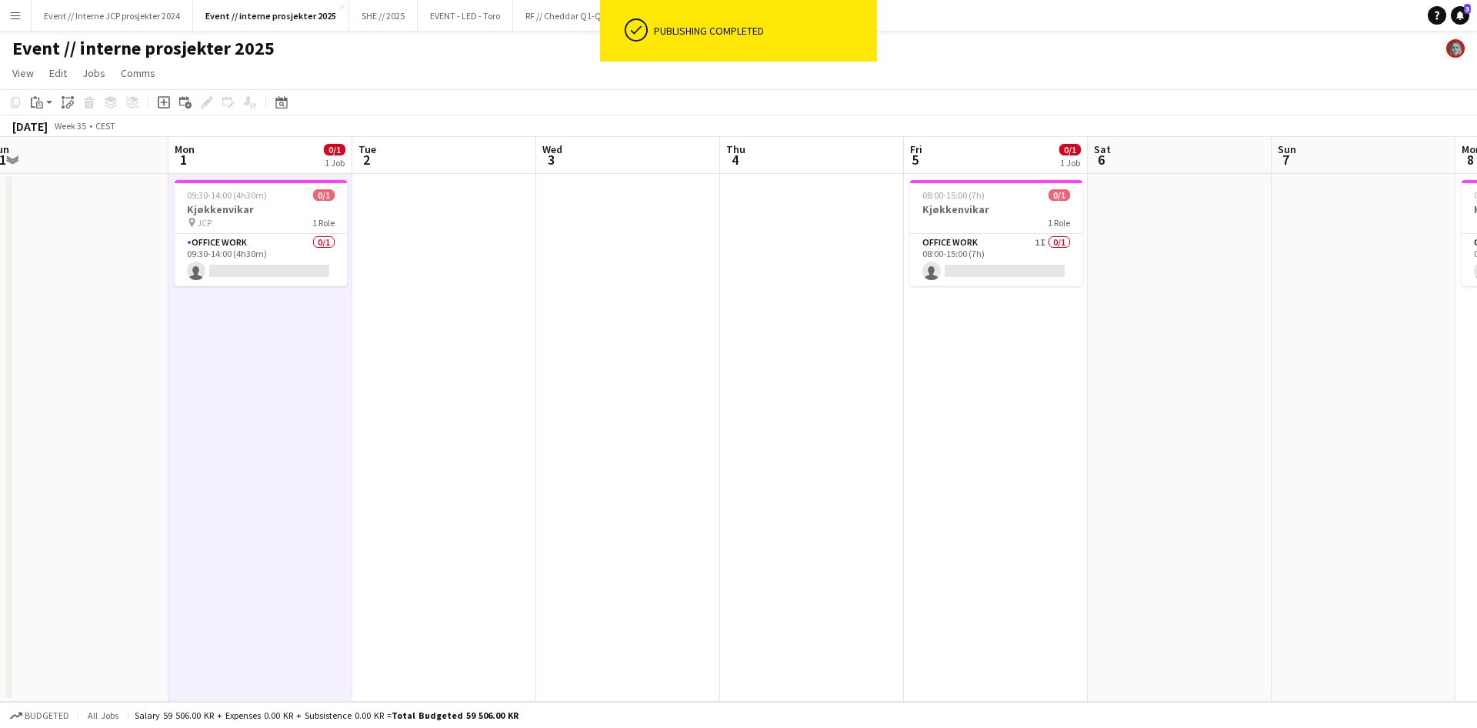
scroll to position [0, 754]
drag, startPoint x: 1149, startPoint y: 423, endPoint x: 1058, endPoint y: 428, distance: 90.9
click at [1058, 428] on app-calendar-viewport "Wed 27 Thu 28 0/2 1 Job Fri 29 Sat 30 Sun 31 Mon 1 0/1 1 Job Tue 2 Wed 3 Thu 4 …" at bounding box center [738, 419] width 1477 height 565
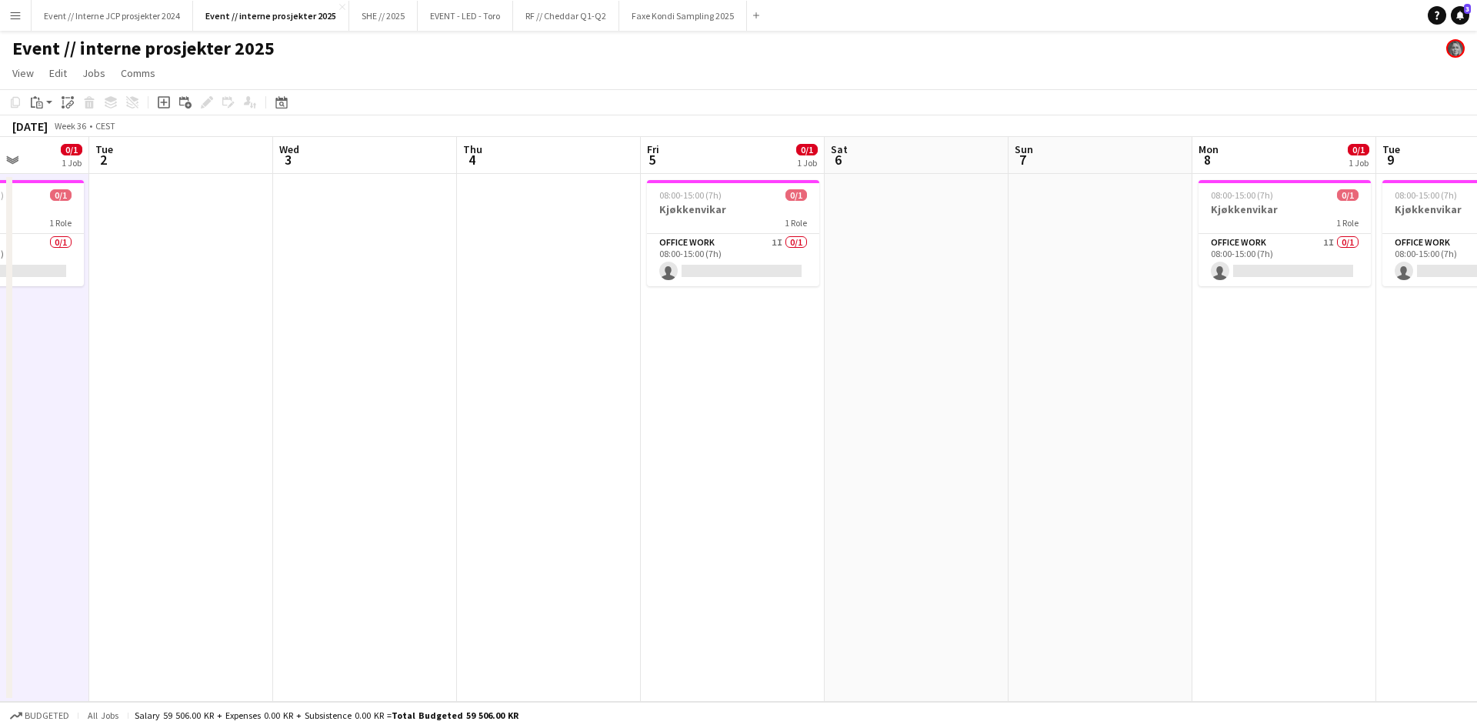
drag, startPoint x: 1099, startPoint y: 428, endPoint x: 840, endPoint y: 455, distance: 260.7
click at [840, 455] on app-calendar-viewport "Fri 29 Sat 30 Sun 31 Mon 1 0/1 1 Job Tue 2 Wed 3 Thu 4 Fri 5 0/1 1 Job Sat 6 Su…" at bounding box center [738, 419] width 1477 height 565
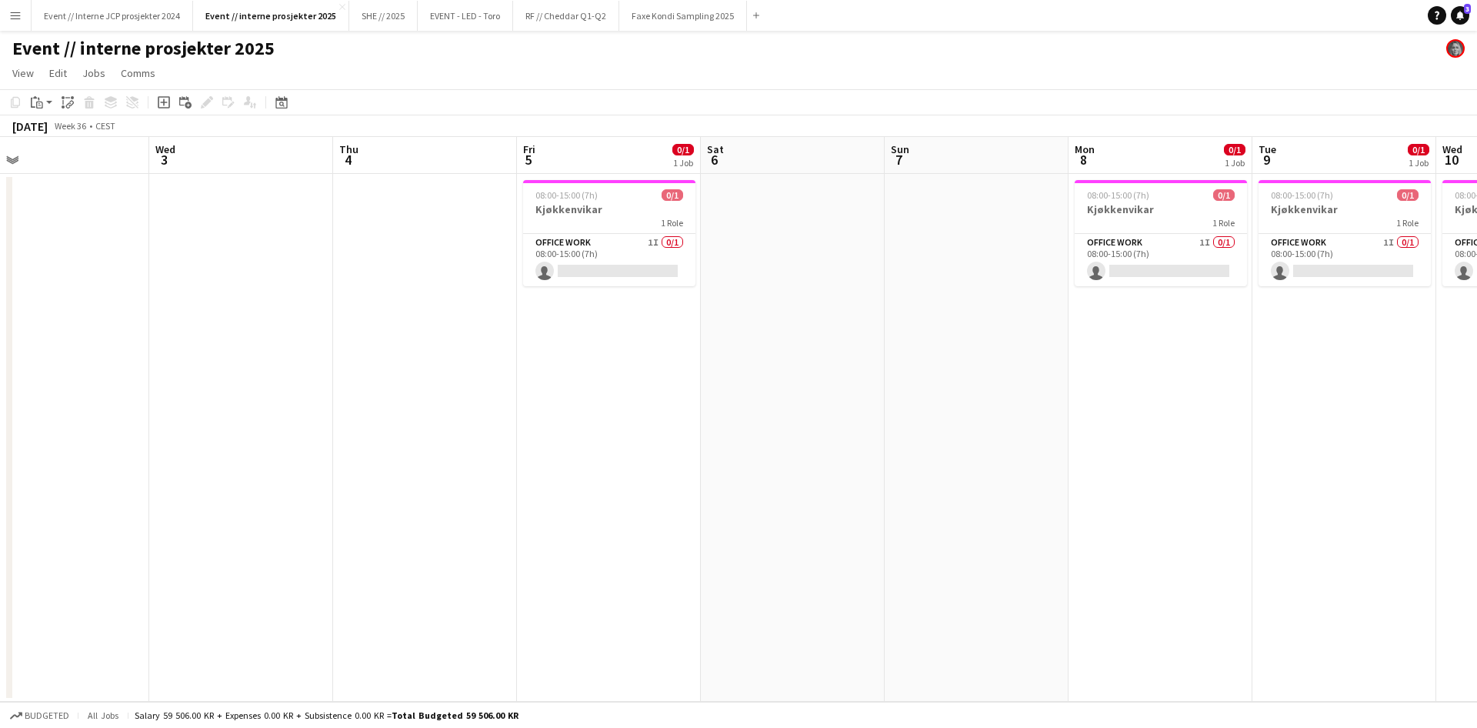
drag, startPoint x: 1083, startPoint y: 419, endPoint x: 754, endPoint y: 450, distance: 329.8
click at [754, 450] on app-calendar-viewport "Fri 29 Sat 30 Sun 31 Mon 1 0/1 1 Job Tue 2 Wed 3 Thu 4 Fri 5 0/1 1 Job Sat 6 Su…" at bounding box center [738, 419] width 1477 height 565
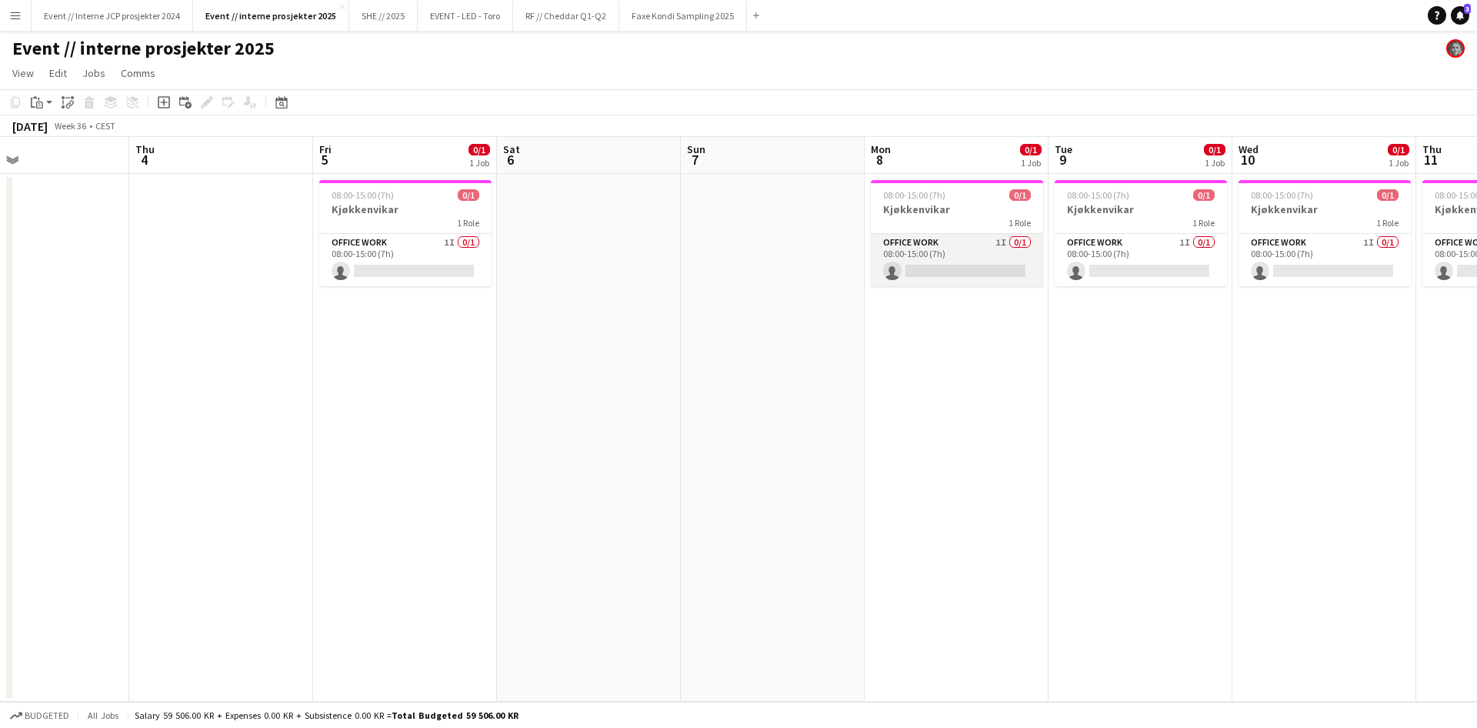
click at [945, 258] on app-card-role "Office work 1I 0/1 08:00-15:00 (7h) single-neutral-actions" at bounding box center [957, 260] width 172 height 52
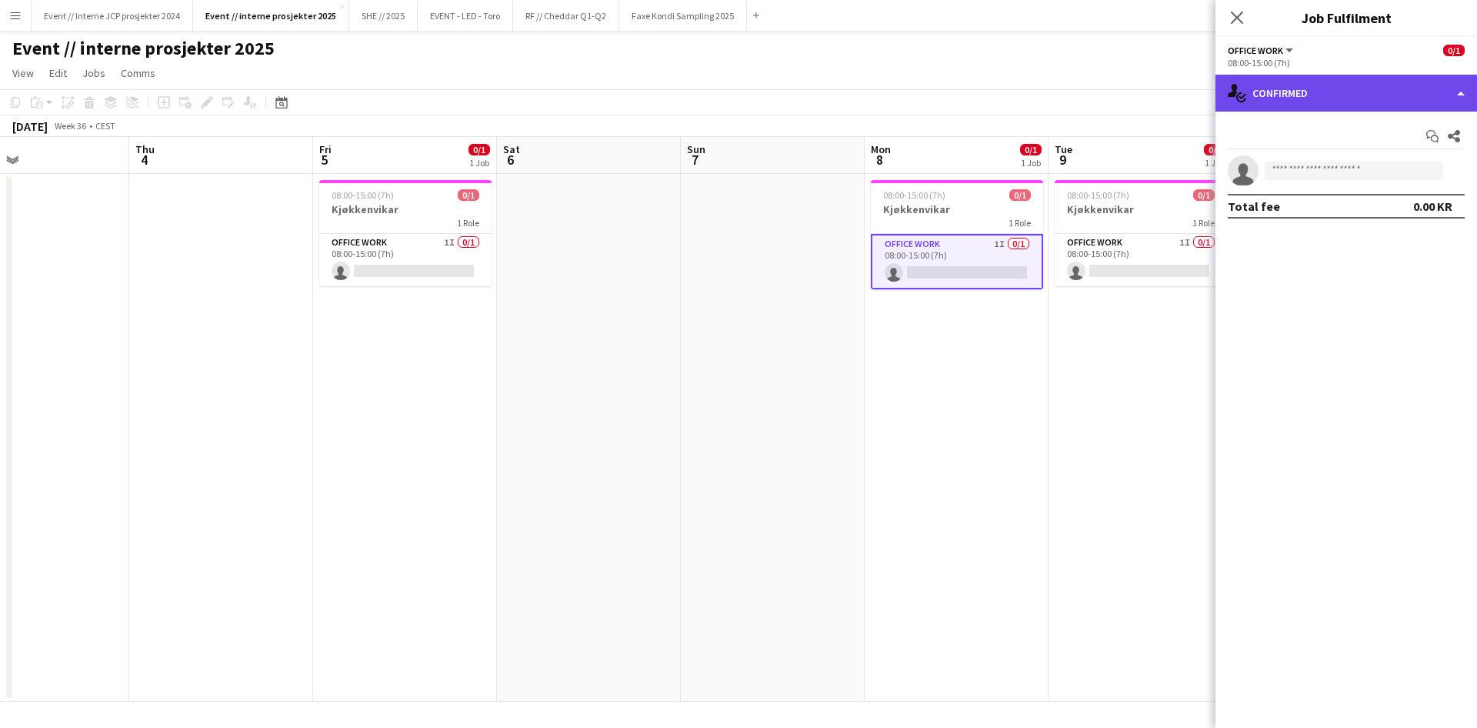
click at [1287, 91] on div "single-neutral-actions-check-2 Confirmed" at bounding box center [1345, 93] width 261 height 37
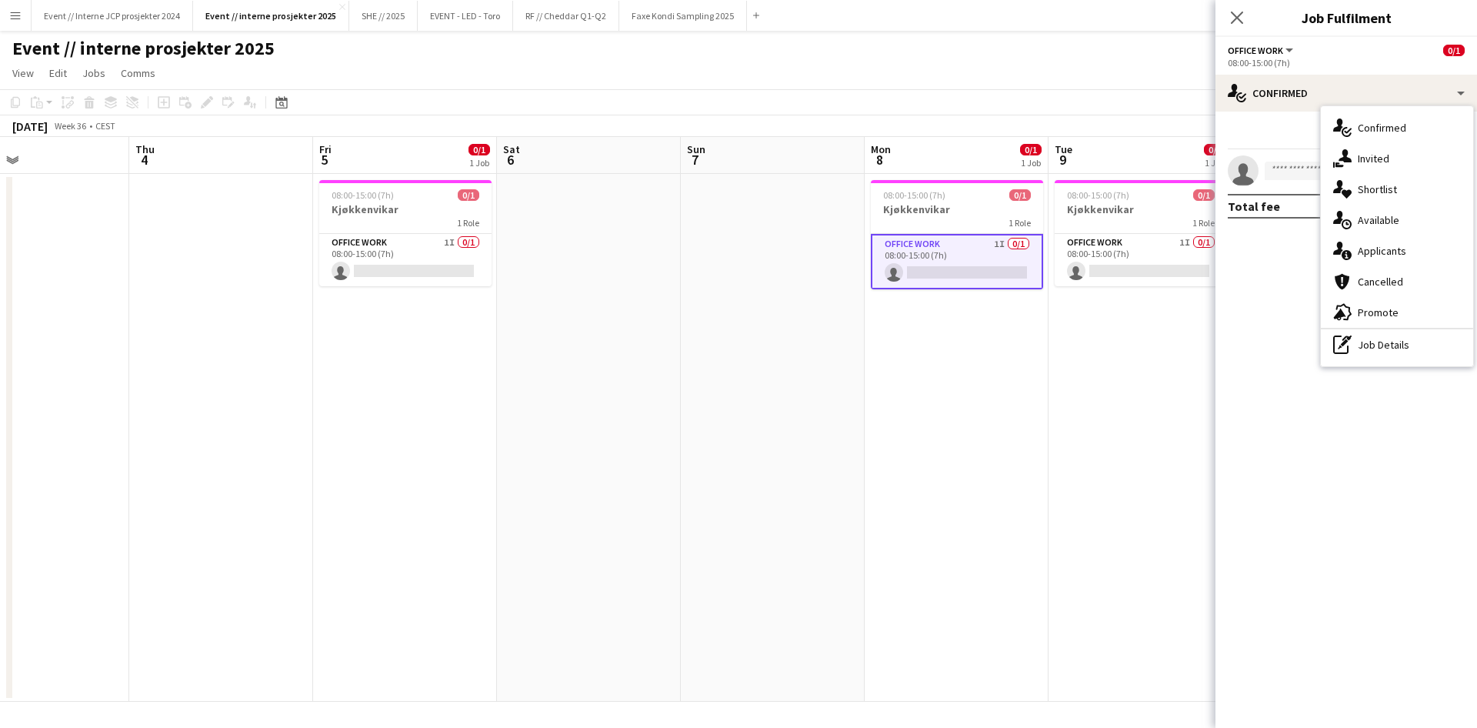
click at [1284, 259] on mat-expansion-panel "check Confirmed Start chat Share single-neutral-actions Total fee 0.00 KR" at bounding box center [1345, 420] width 261 height 616
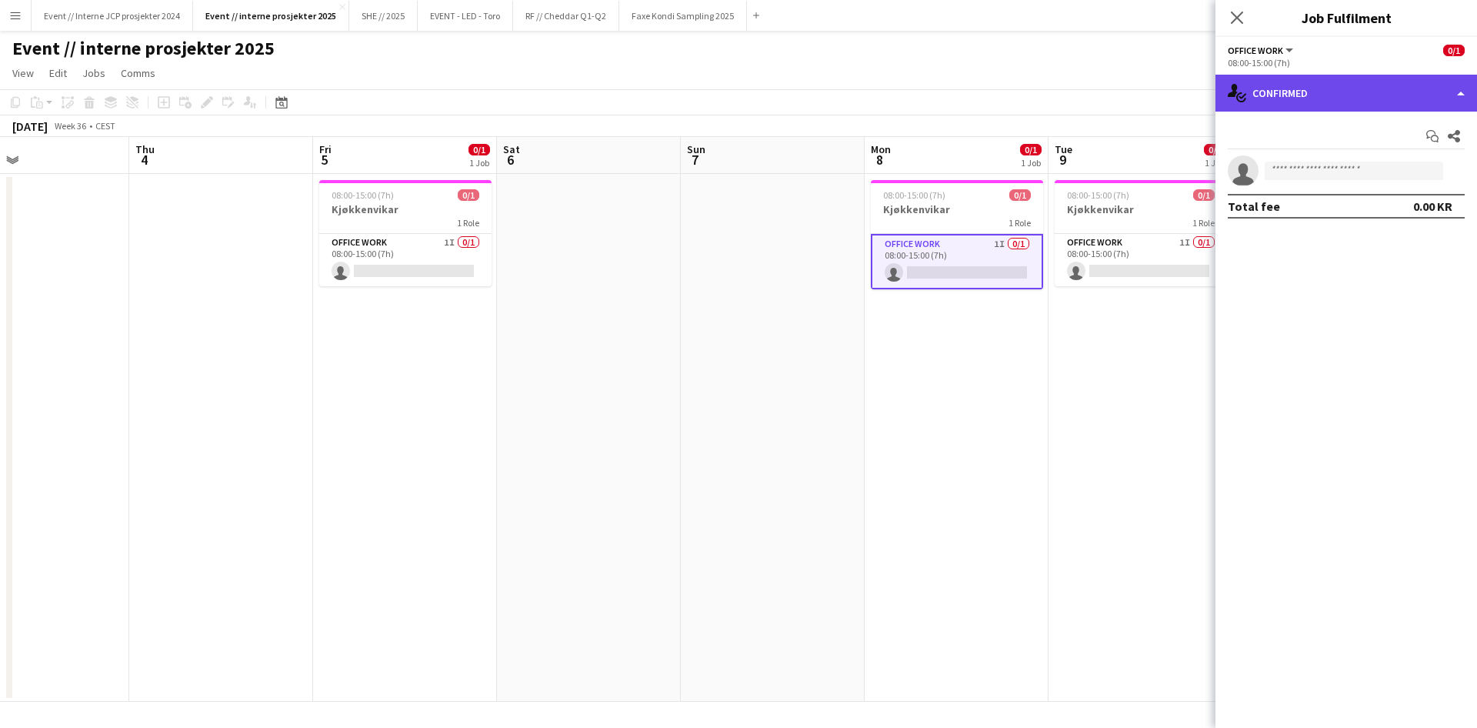
click at [1338, 83] on div "single-neutral-actions-check-2 Confirmed" at bounding box center [1345, 93] width 261 height 37
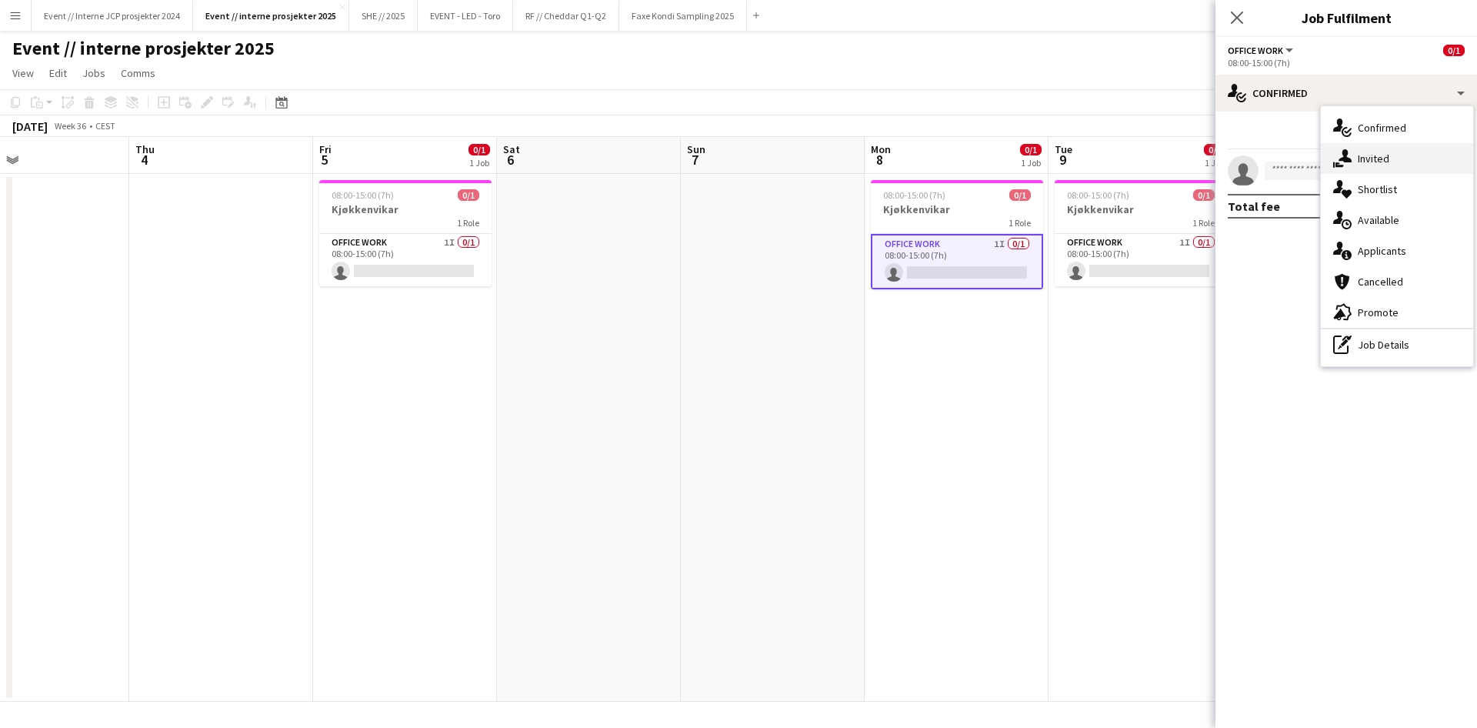
click at [1361, 160] on div "single-neutral-actions-share-1 Invited" at bounding box center [1397, 158] width 152 height 31
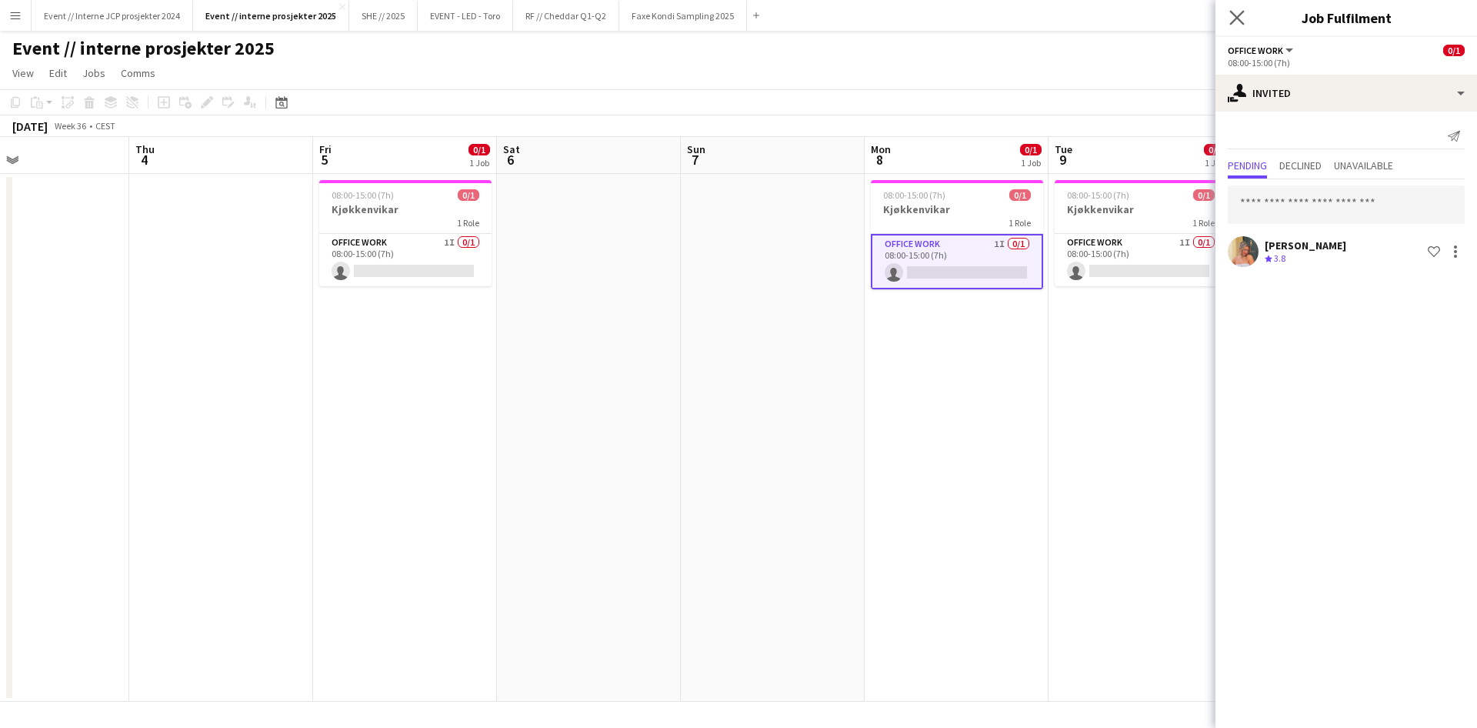
click at [1228, 22] on app-icon "Close pop-in" at bounding box center [1237, 18] width 22 height 22
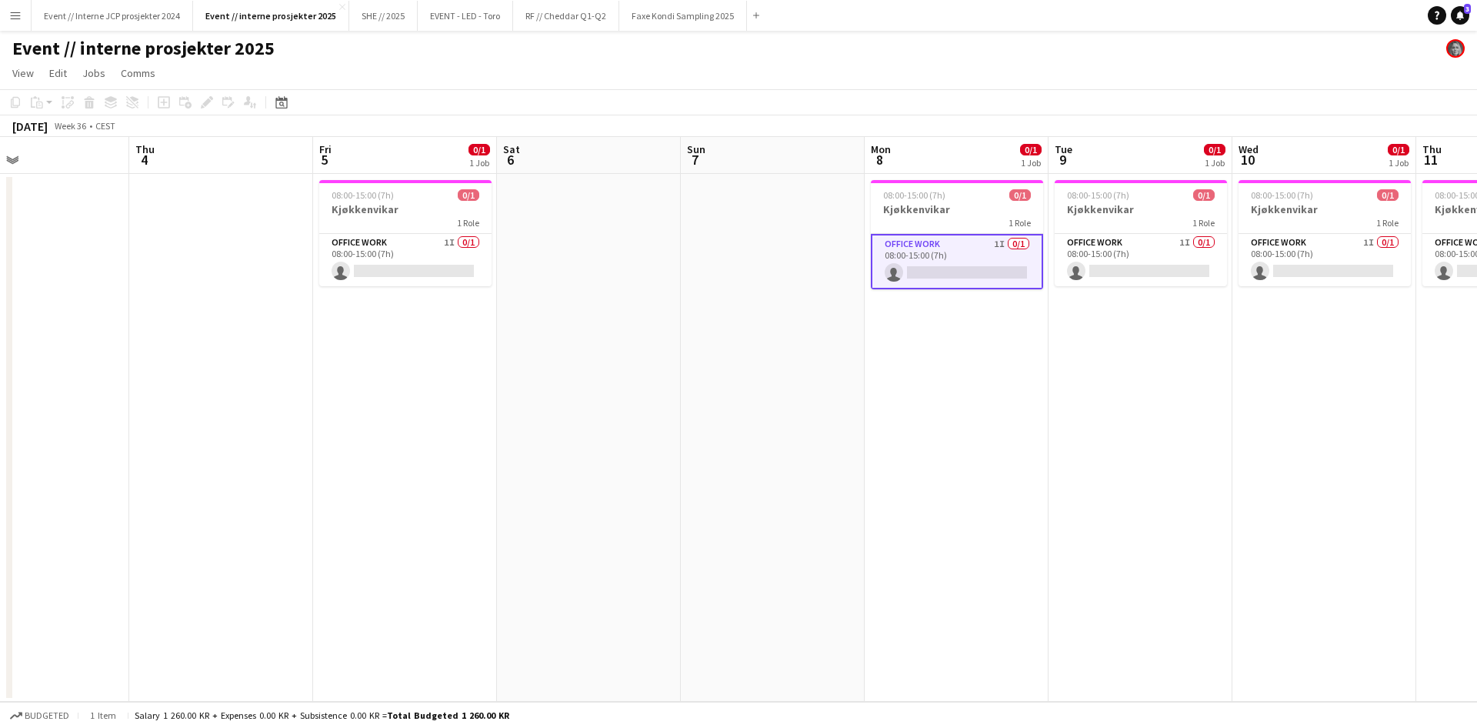
click at [1226, 418] on app-date-cell "08:00-15:00 (7h) 0/1 Kjøkkenvikar 1 Role Office work 1I 0/1 08:00-15:00 (7h) si…" at bounding box center [1140, 438] width 184 height 528
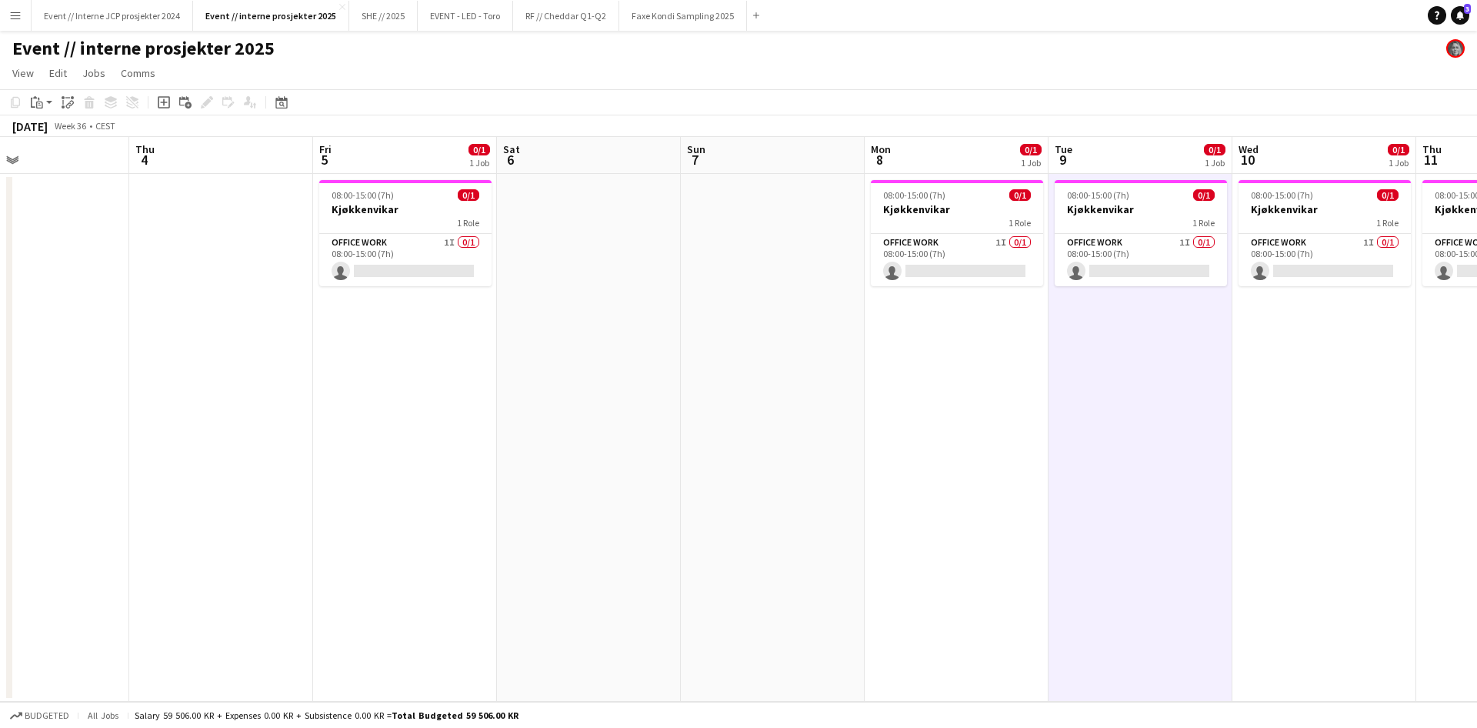
click at [967, 471] on app-date-cell "08:00-15:00 (7h) 0/1 Kjøkkenvikar 1 Role Office work 1I 0/1 08:00-15:00 (7h) si…" at bounding box center [956, 438] width 184 height 528
